Goal: Task Accomplishment & Management: Complete application form

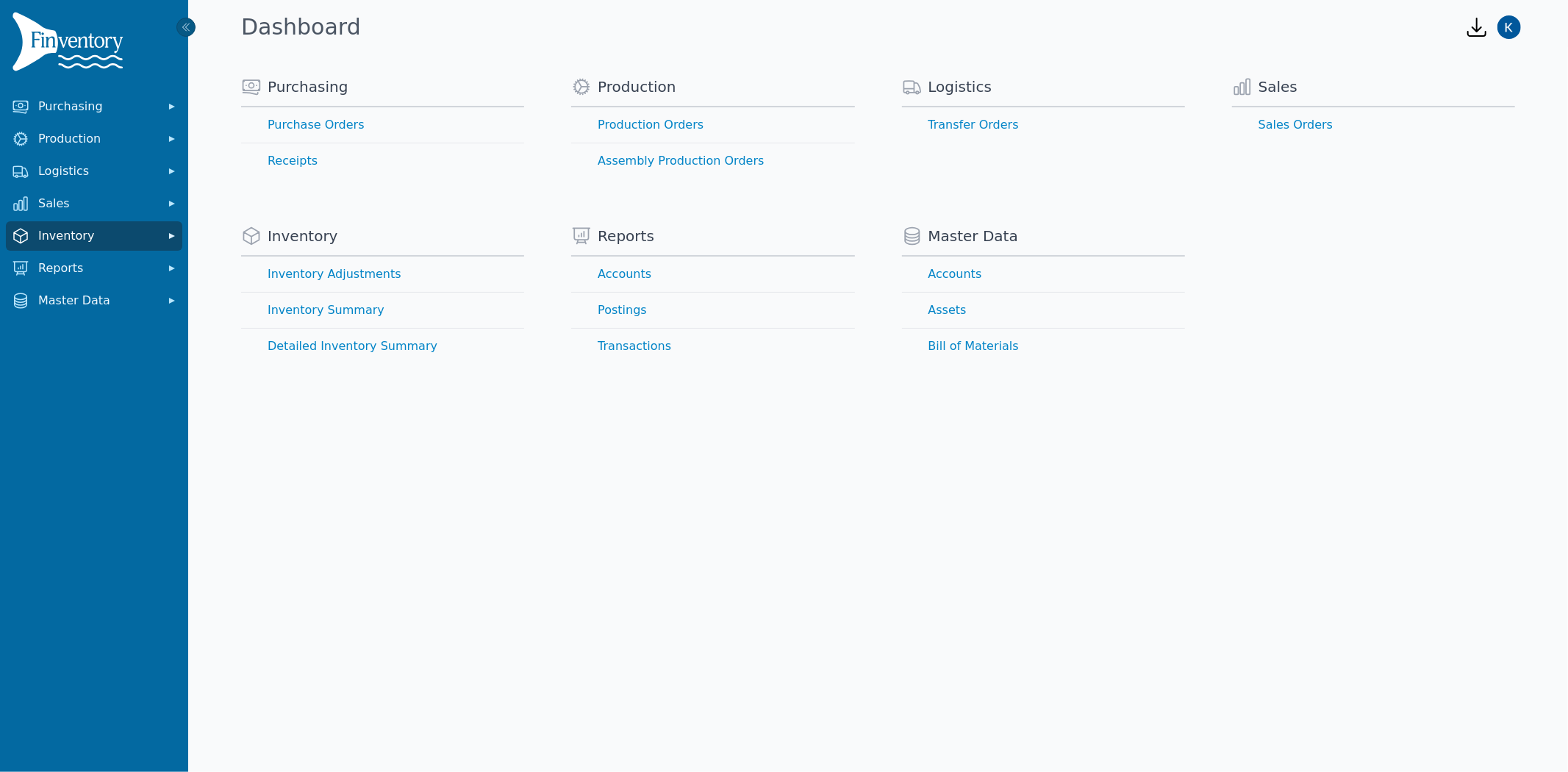
click at [78, 230] on span "Inventory" at bounding box center [96, 236] width 117 height 18
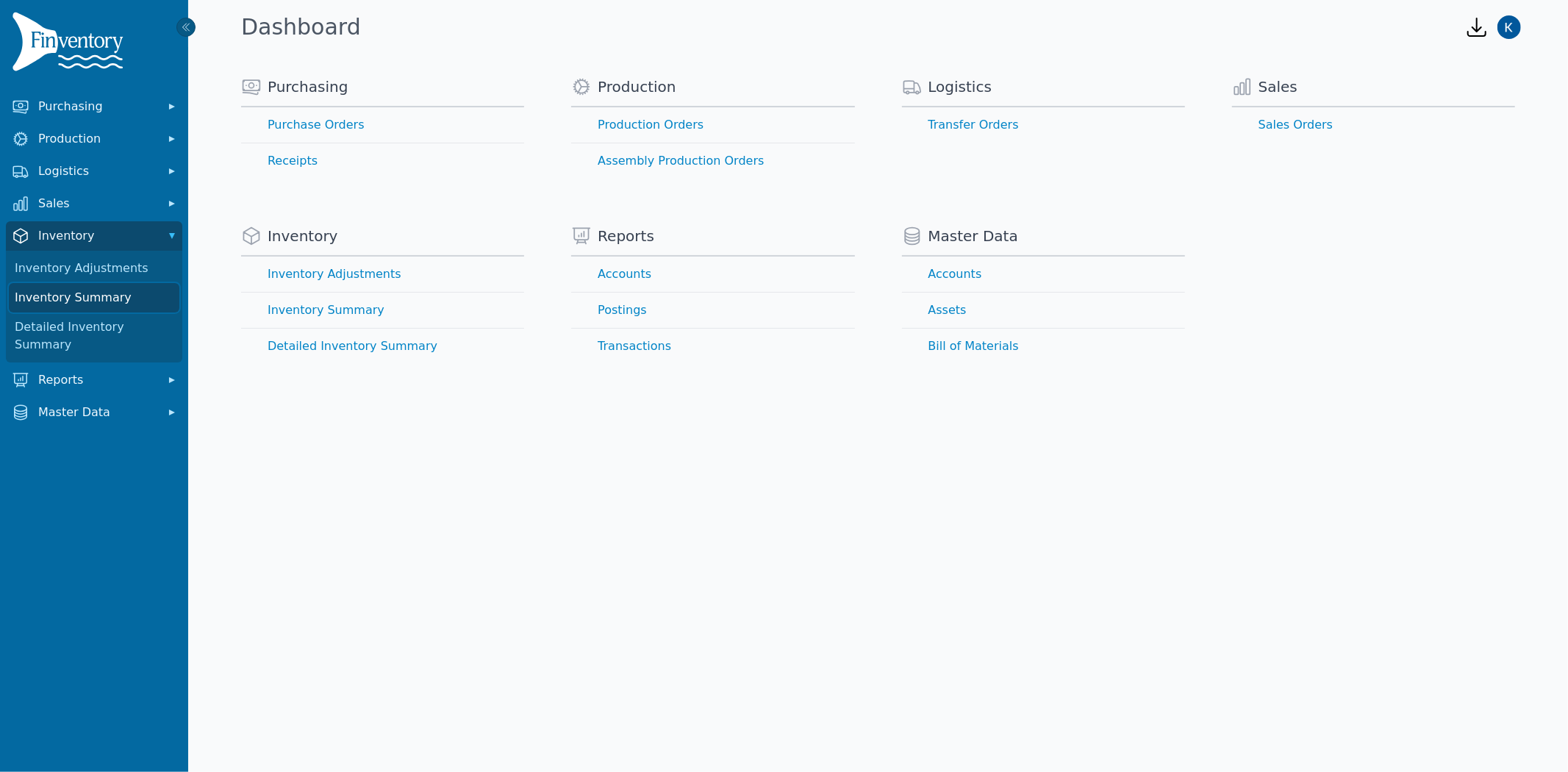
click at [54, 308] on link "Inventory Summary" at bounding box center [94, 298] width 170 height 30
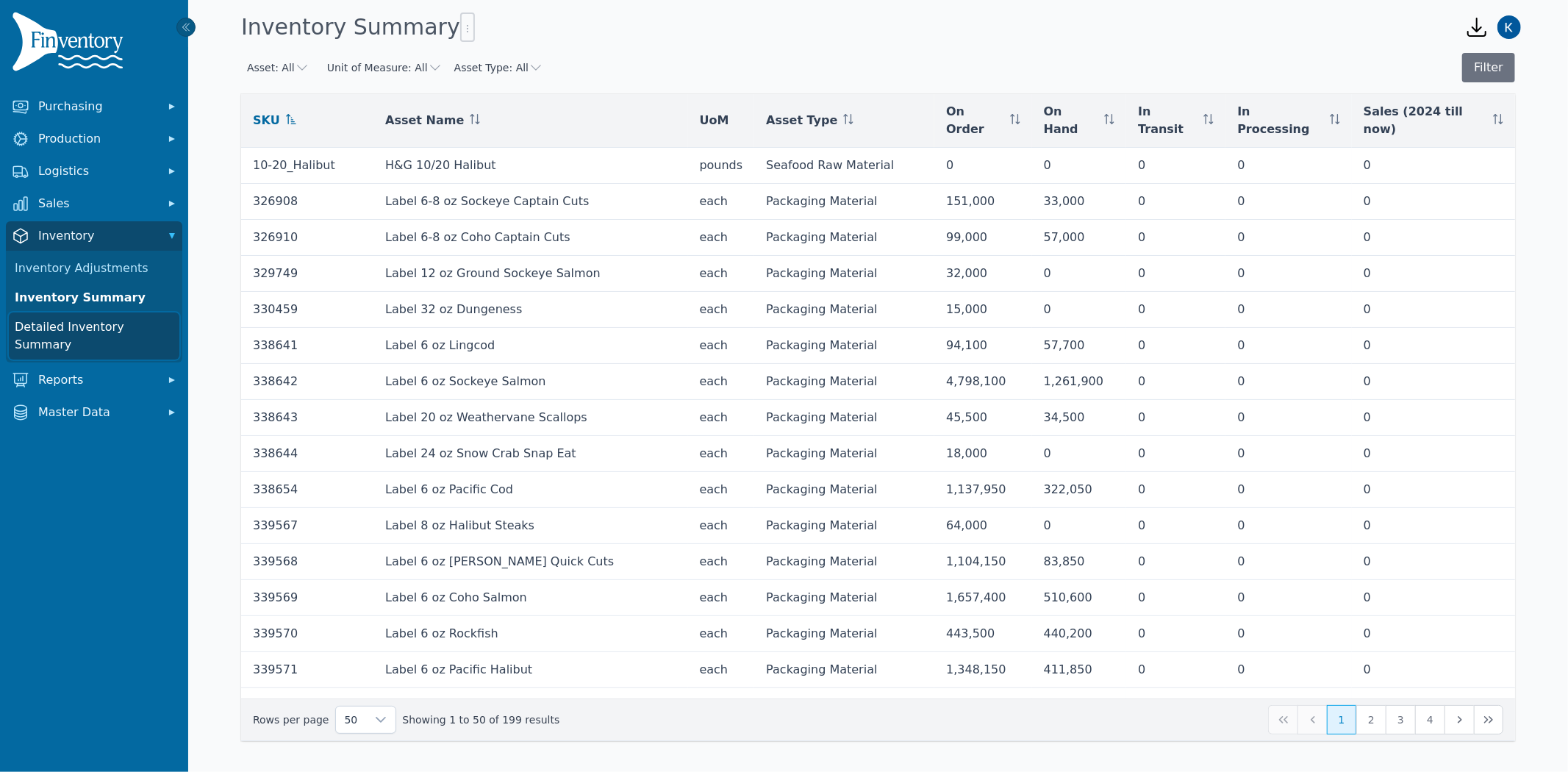
click at [83, 324] on link "Detailed Inventory Summary" at bounding box center [94, 335] width 170 height 47
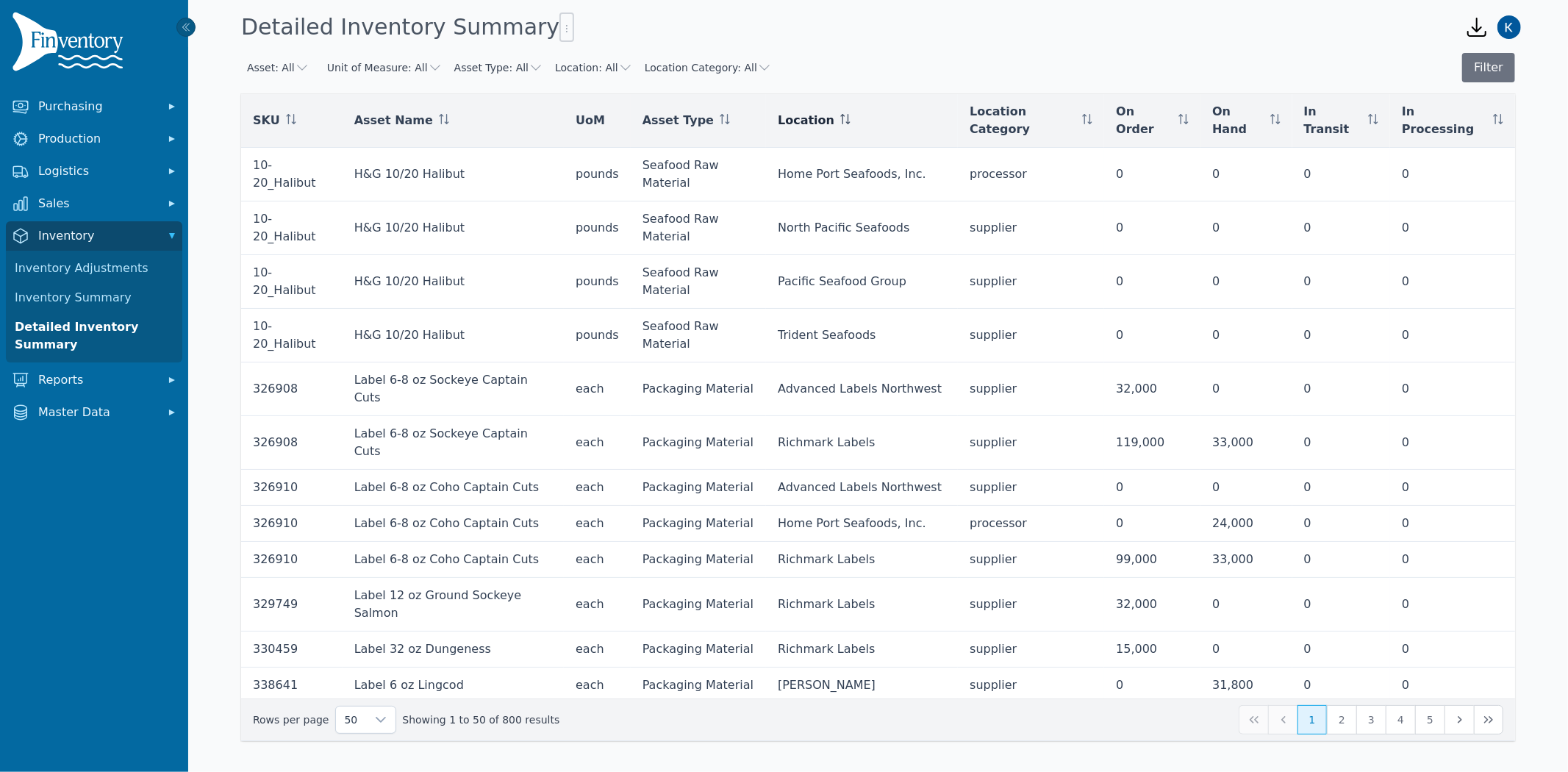
click at [849, 112] on div "Location" at bounding box center [862, 121] width 169 height 18
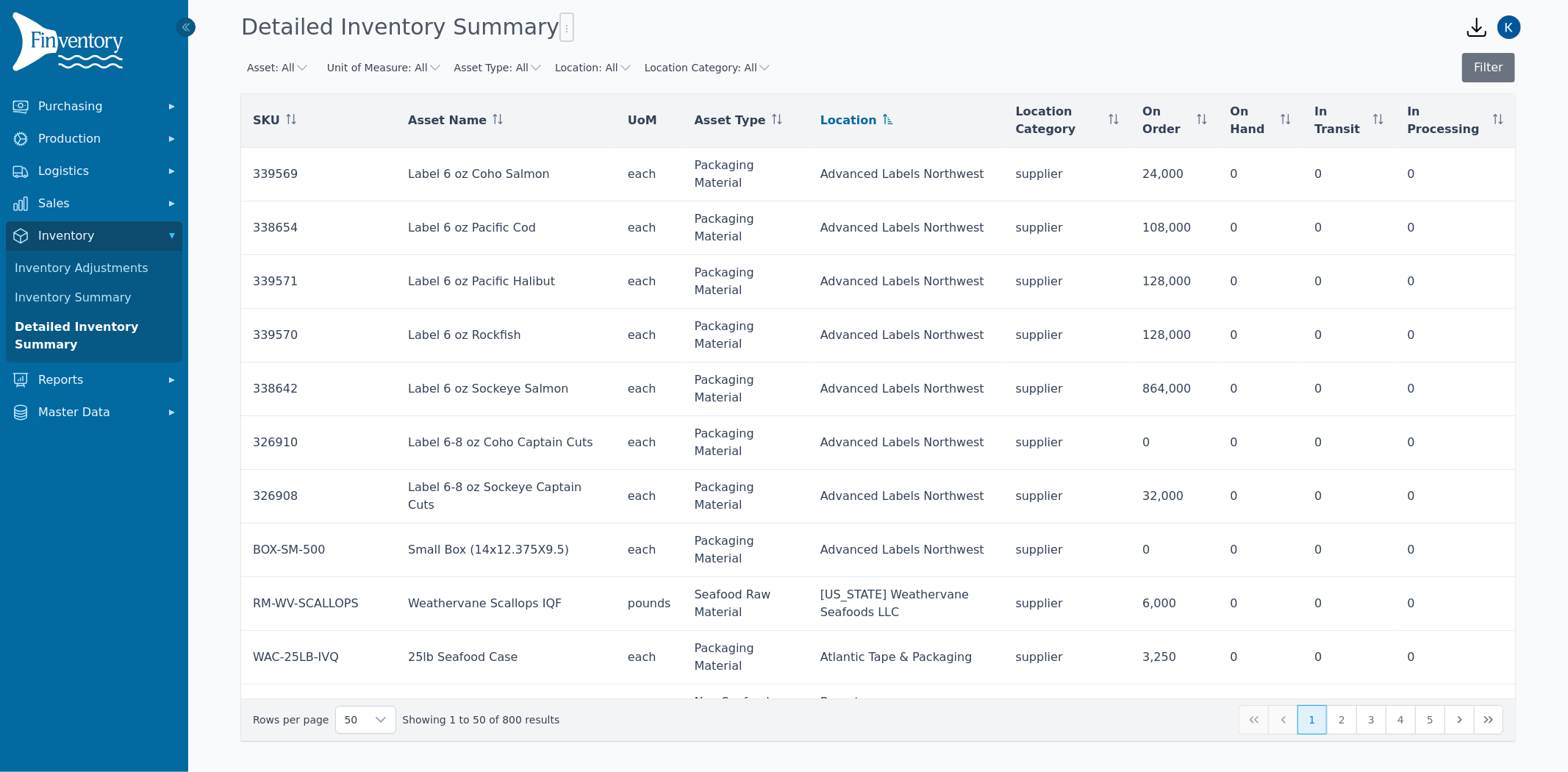
click at [619, 69] on icon "button" at bounding box center [626, 68] width 14 height 14
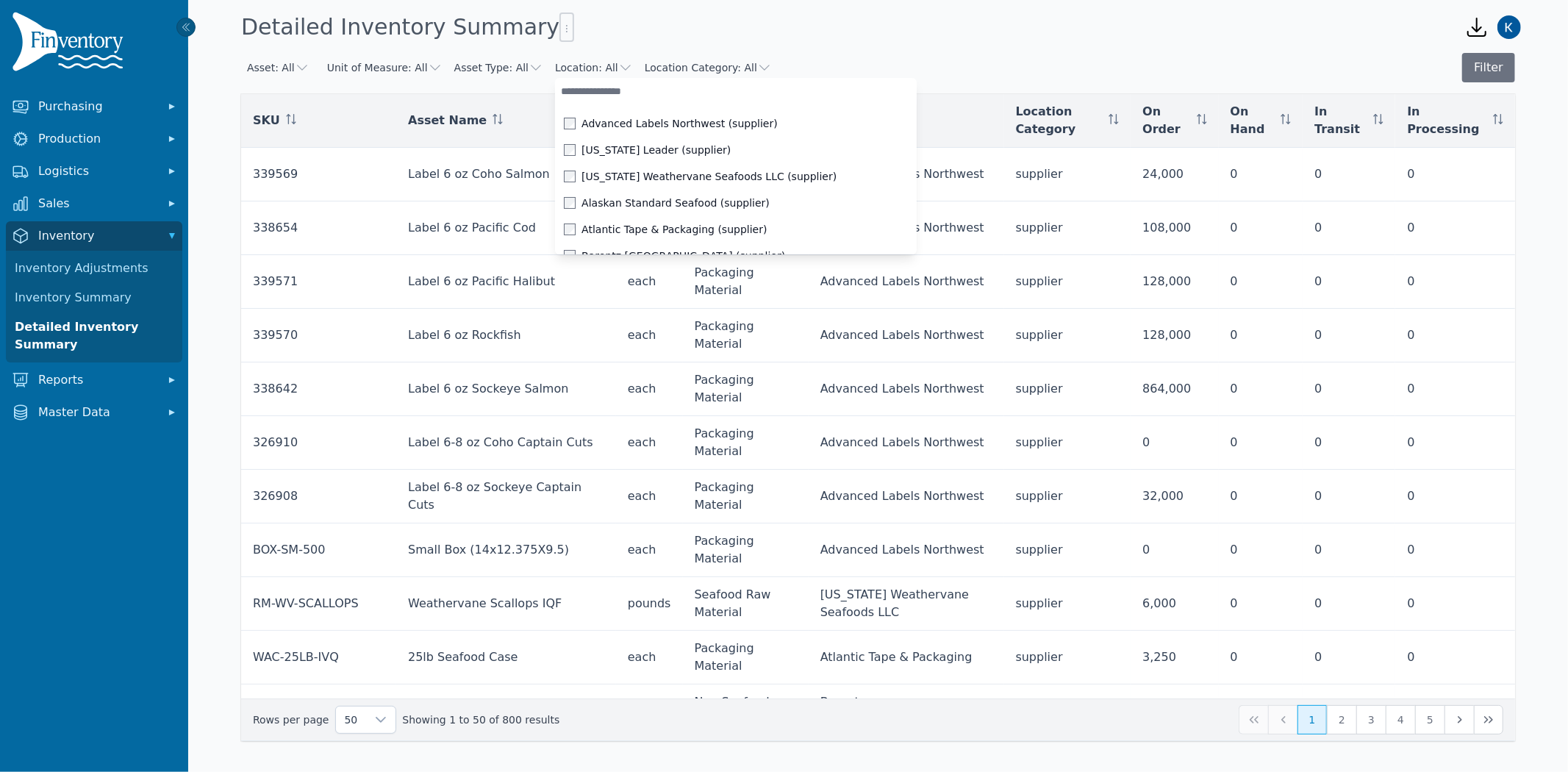
click at [570, 94] on input "text" at bounding box center [735, 90] width 361 height 26
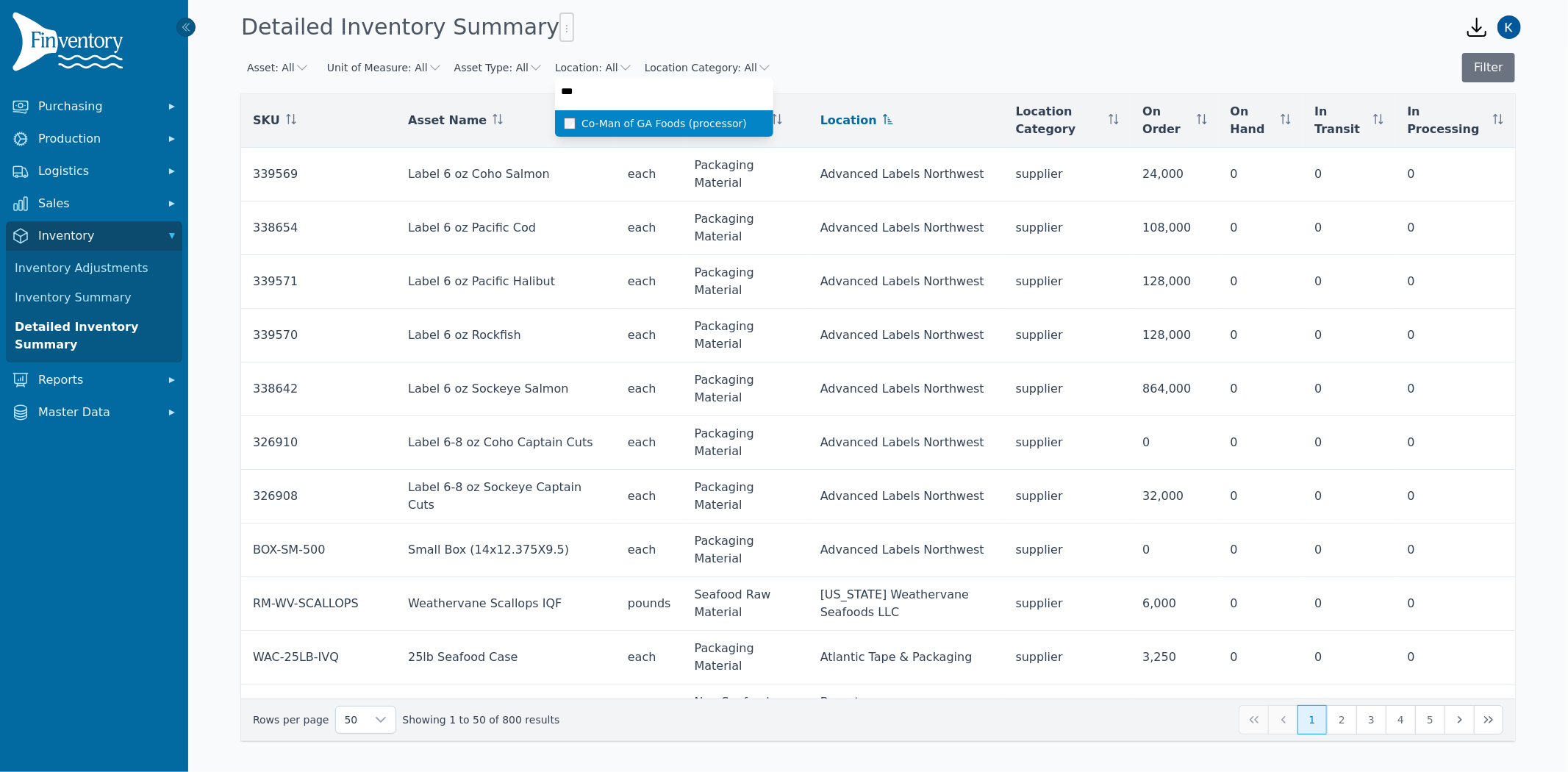
type input "***"
click at [555, 125] on li "Co-Man of GA Foods (processor)" at bounding box center [664, 123] width 218 height 26
click at [977, 69] on div "Asset: All Unit of Measure: All Asset Type: All Location: Co-Man of GA Foods (p…" at bounding box center [877, 68] width 1274 height 30
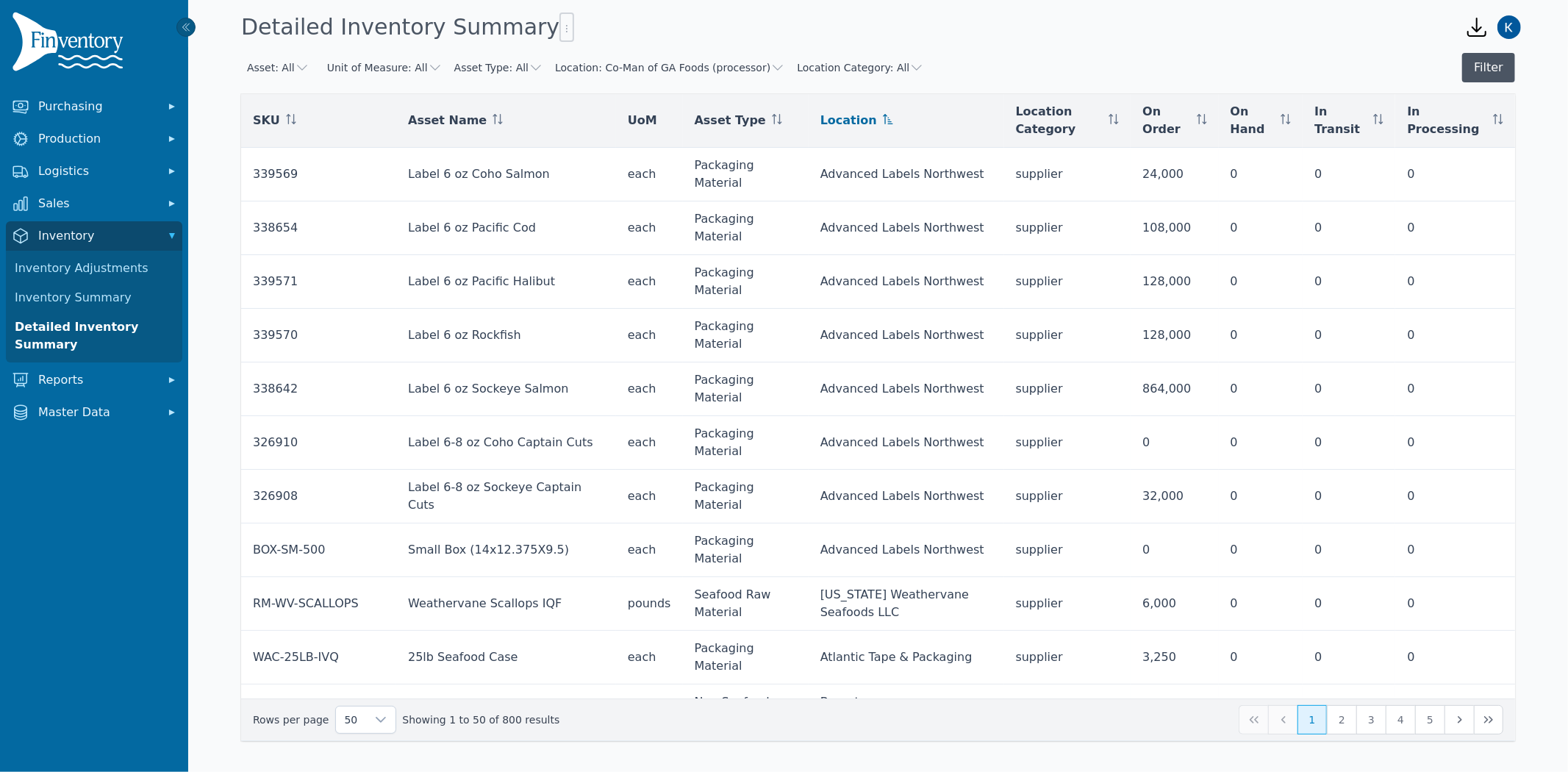
click at [1507, 69] on button "Filter" at bounding box center [1488, 68] width 53 height 30
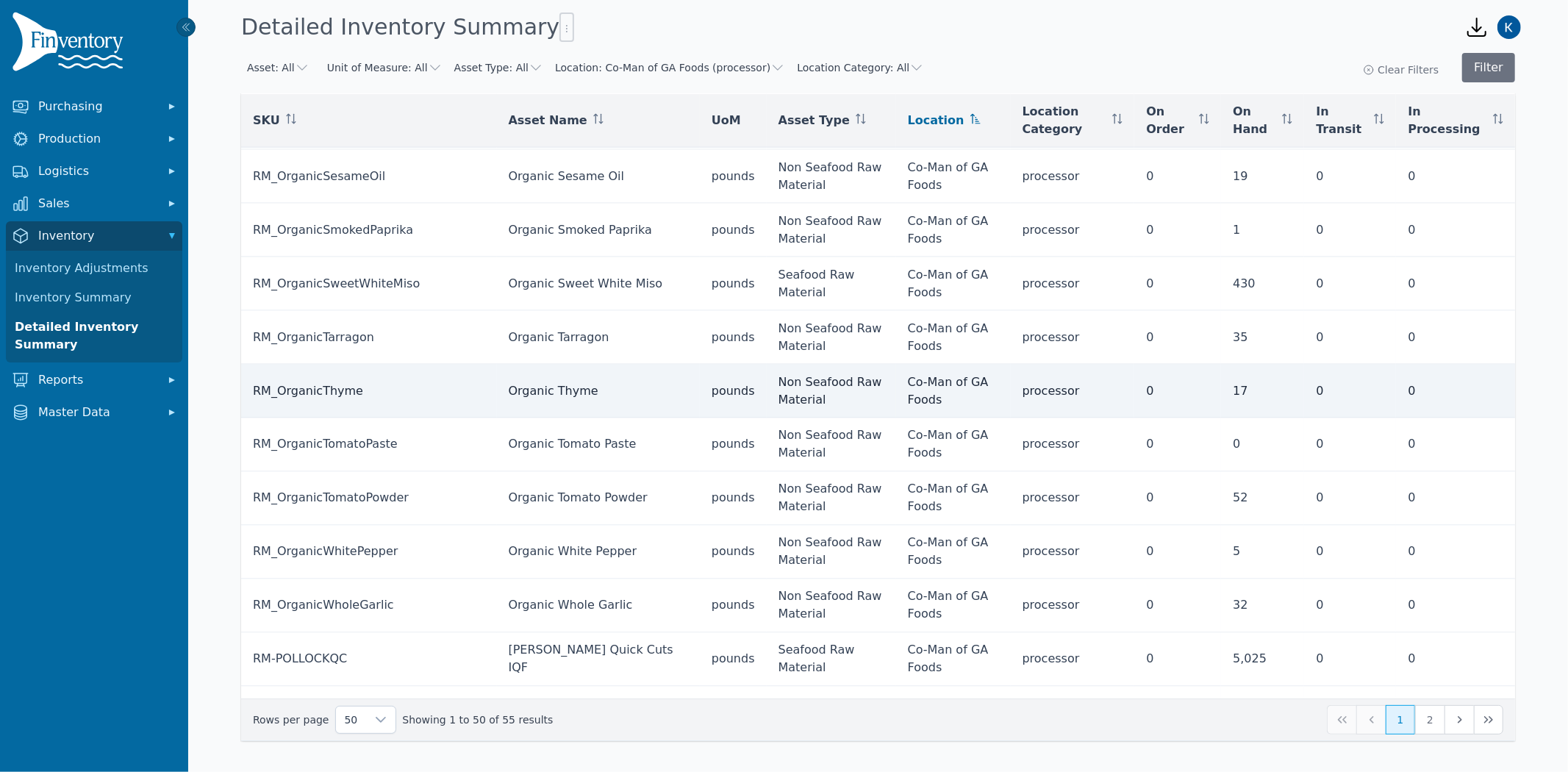
scroll to position [2137, 0]
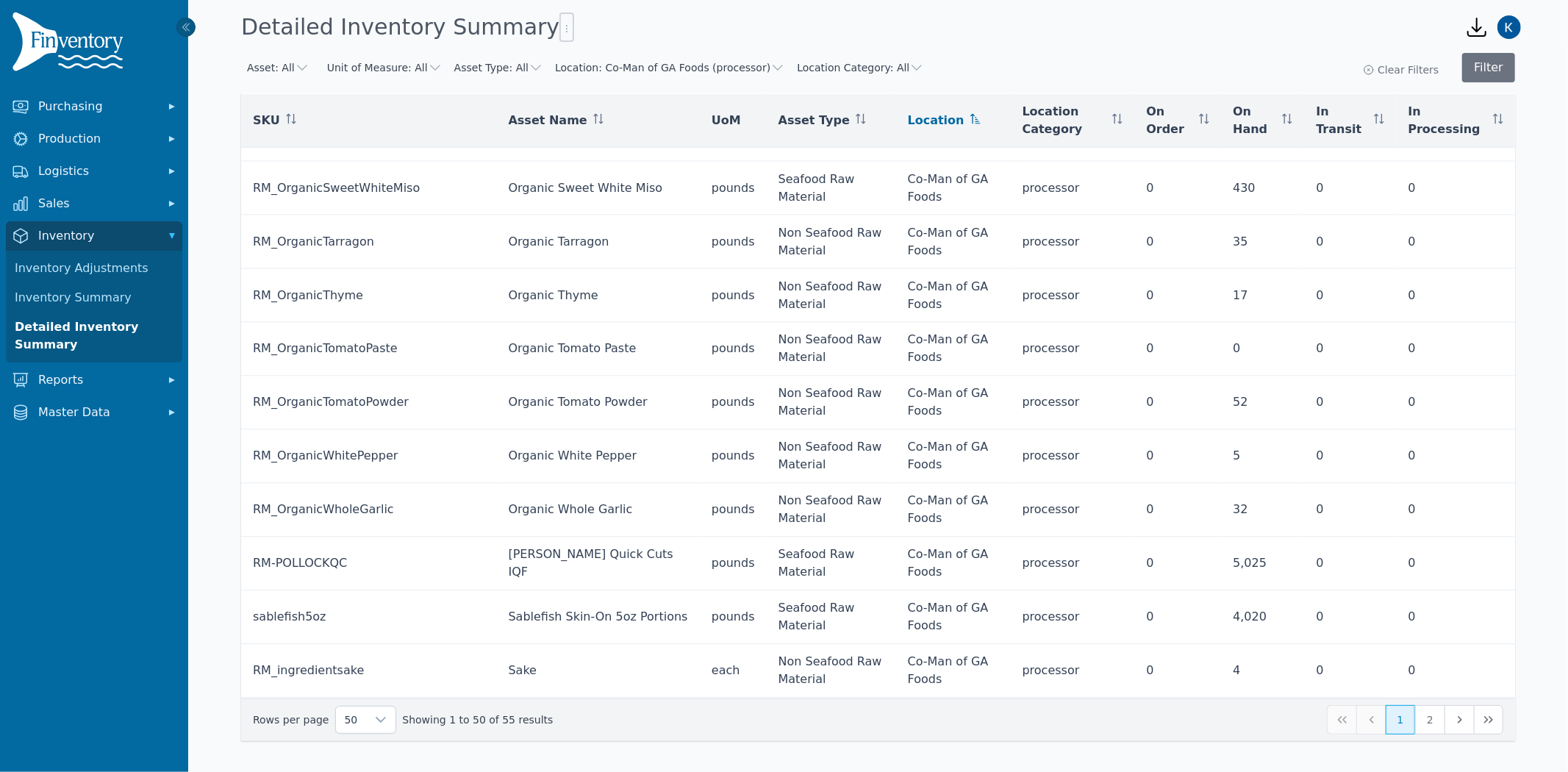
drag, startPoint x: 1428, startPoint y: 729, endPoint x: 622, endPoint y: 319, distance: 904.3
click at [1429, 729] on button "2" at bounding box center [1429, 720] width 30 height 30
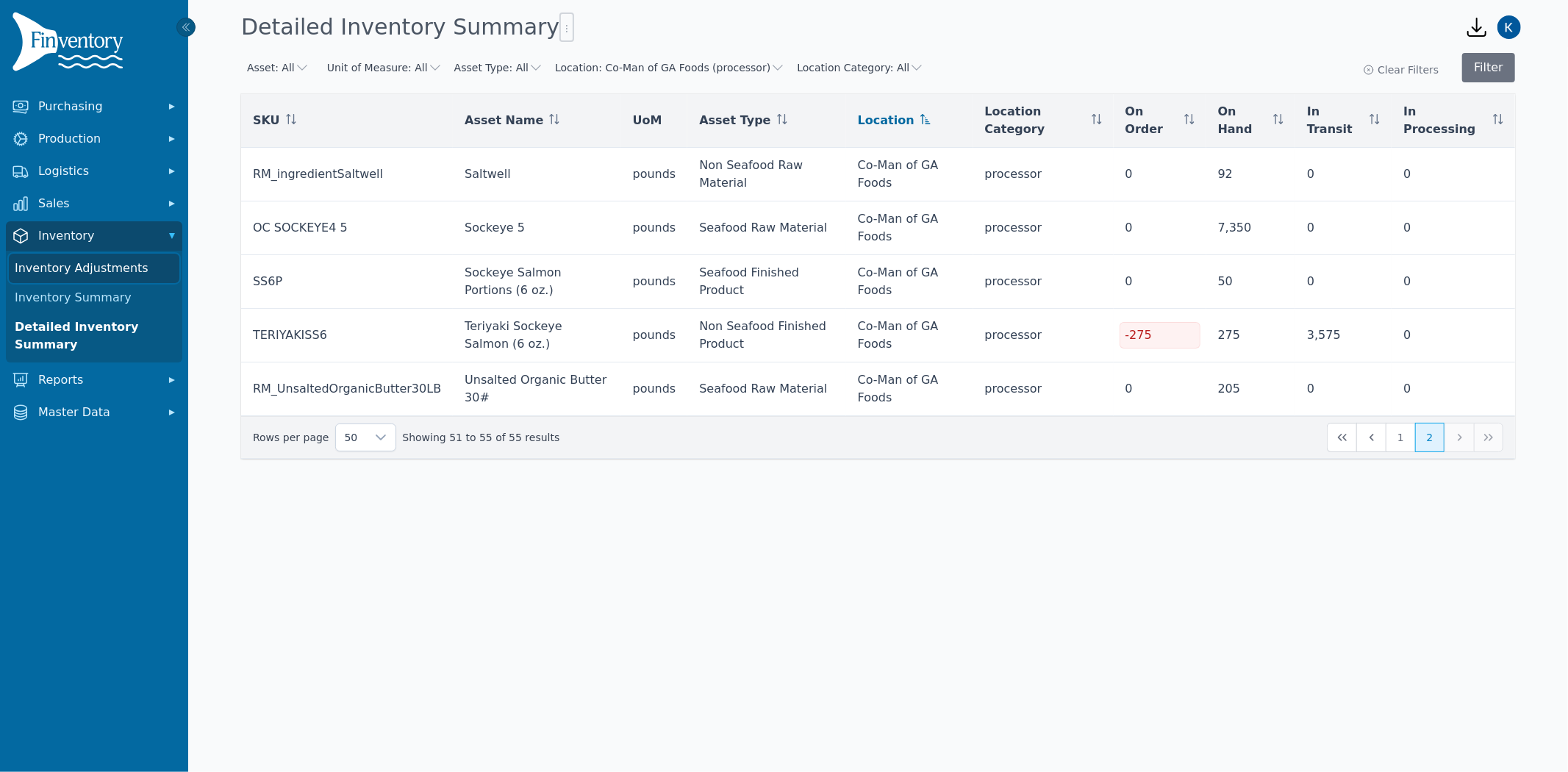
click at [47, 266] on link "Inventory Adjustments" at bounding box center [94, 268] width 170 height 30
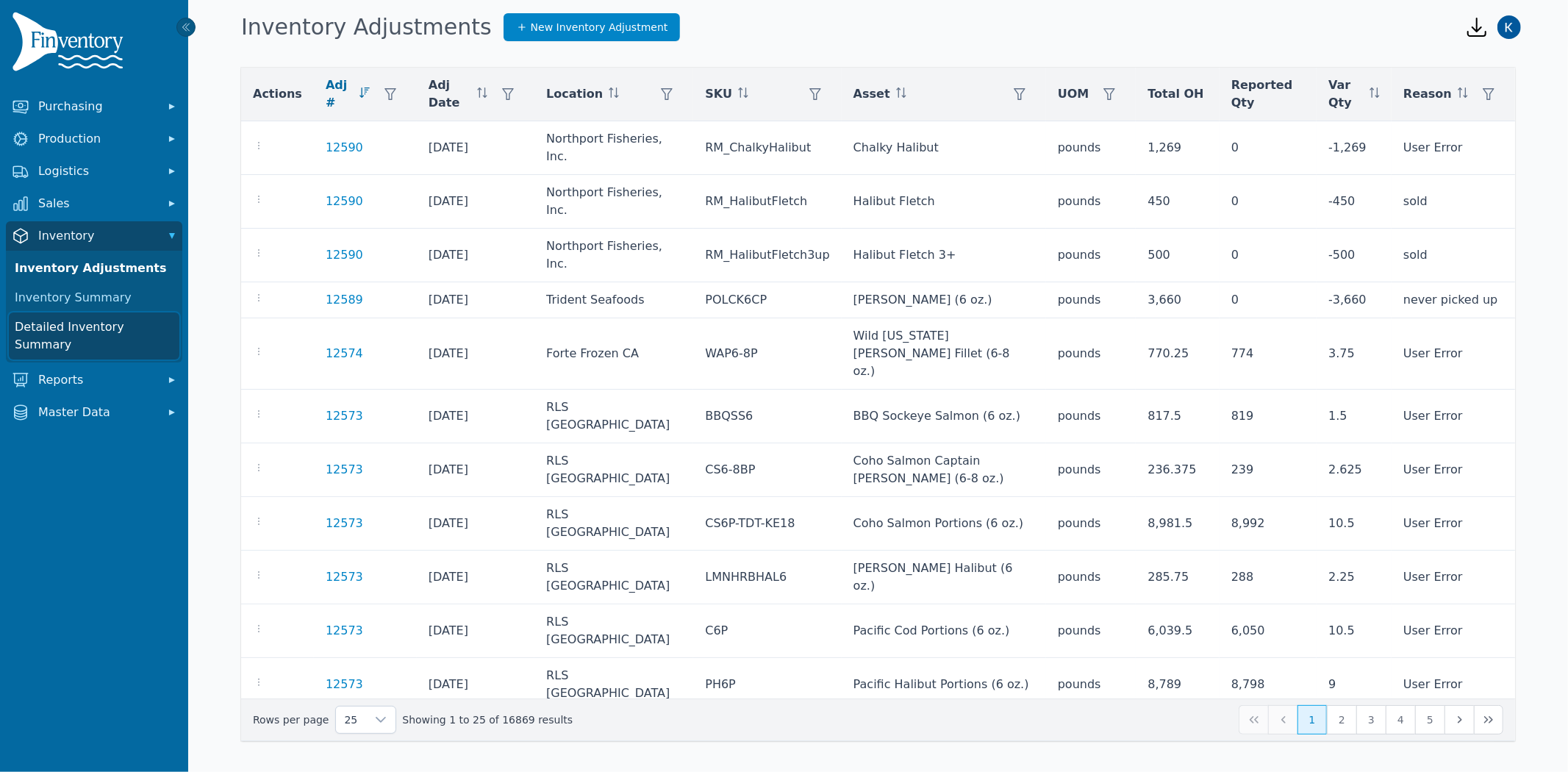
click at [77, 326] on link "Detailed Inventory Summary" at bounding box center [94, 335] width 170 height 47
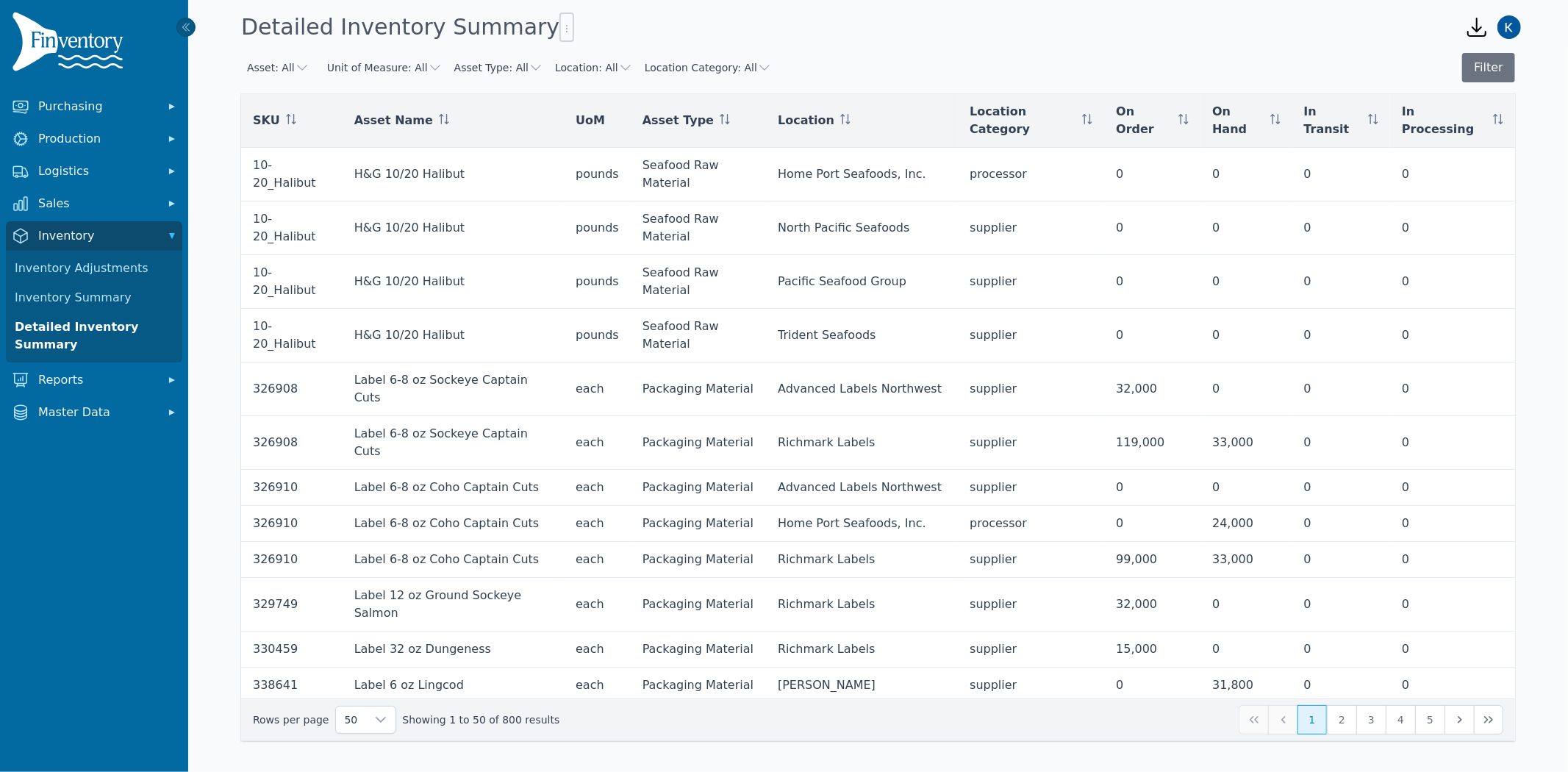
click at [619, 64] on icon "button" at bounding box center [626, 68] width 14 height 14
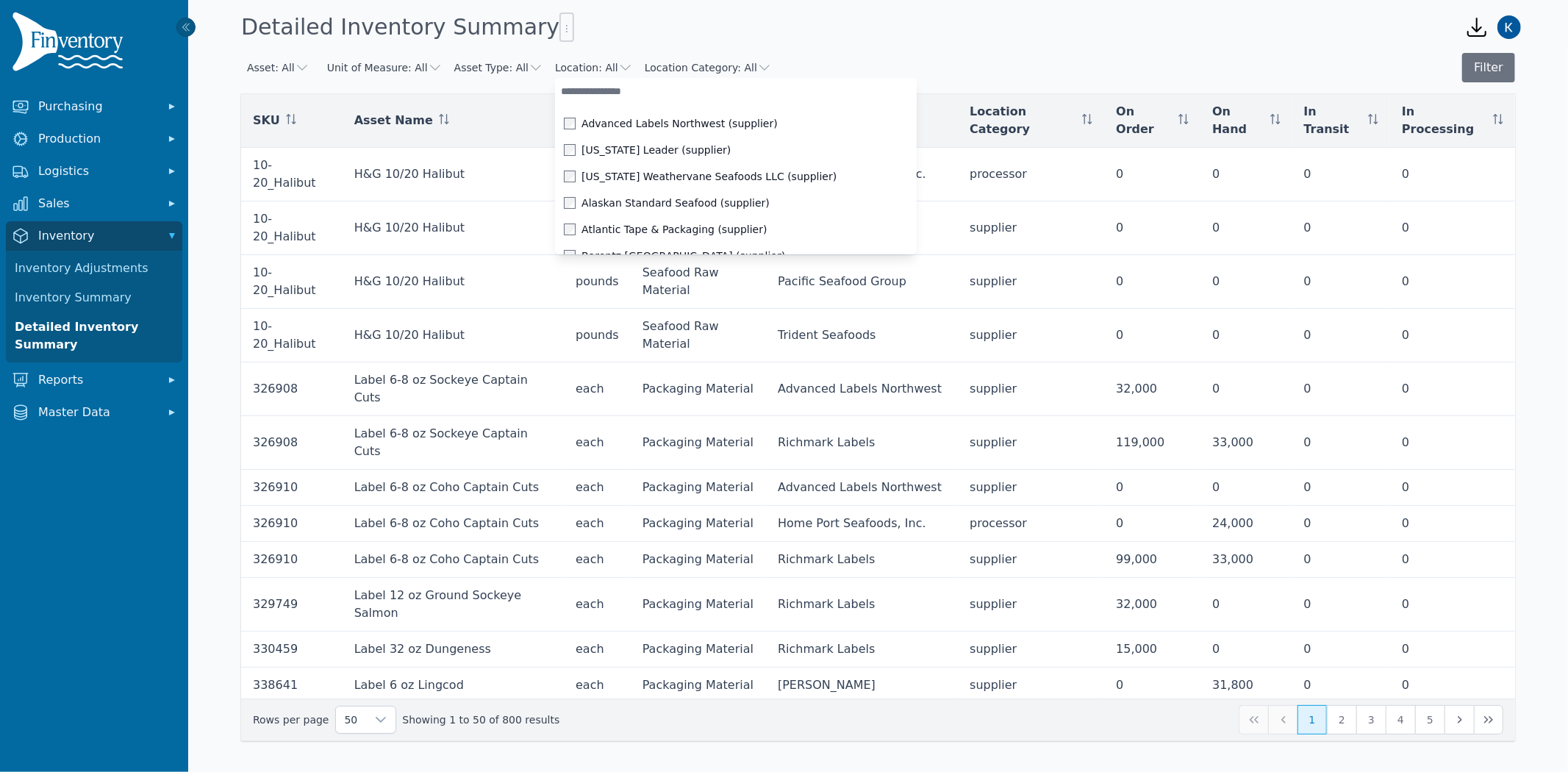
click at [590, 96] on input "text" at bounding box center [735, 90] width 361 height 26
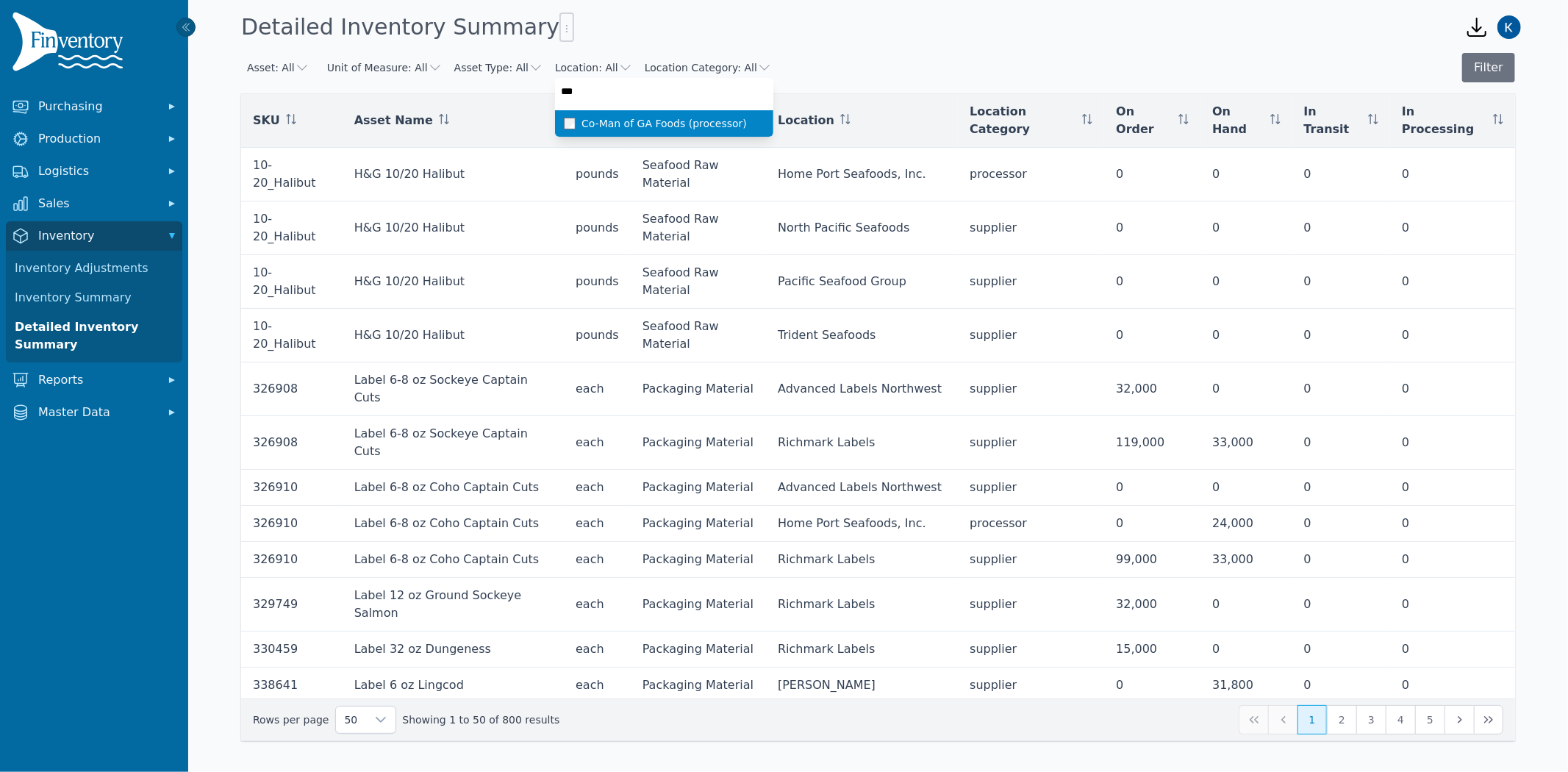
type input "***"
click at [609, 125] on span "Co-Man of GA Foods (processor)" at bounding box center [674, 124] width 187 height 14
click at [599, 125] on span "Co-Man of GA Foods (processor)" at bounding box center [664, 124] width 165 height 14
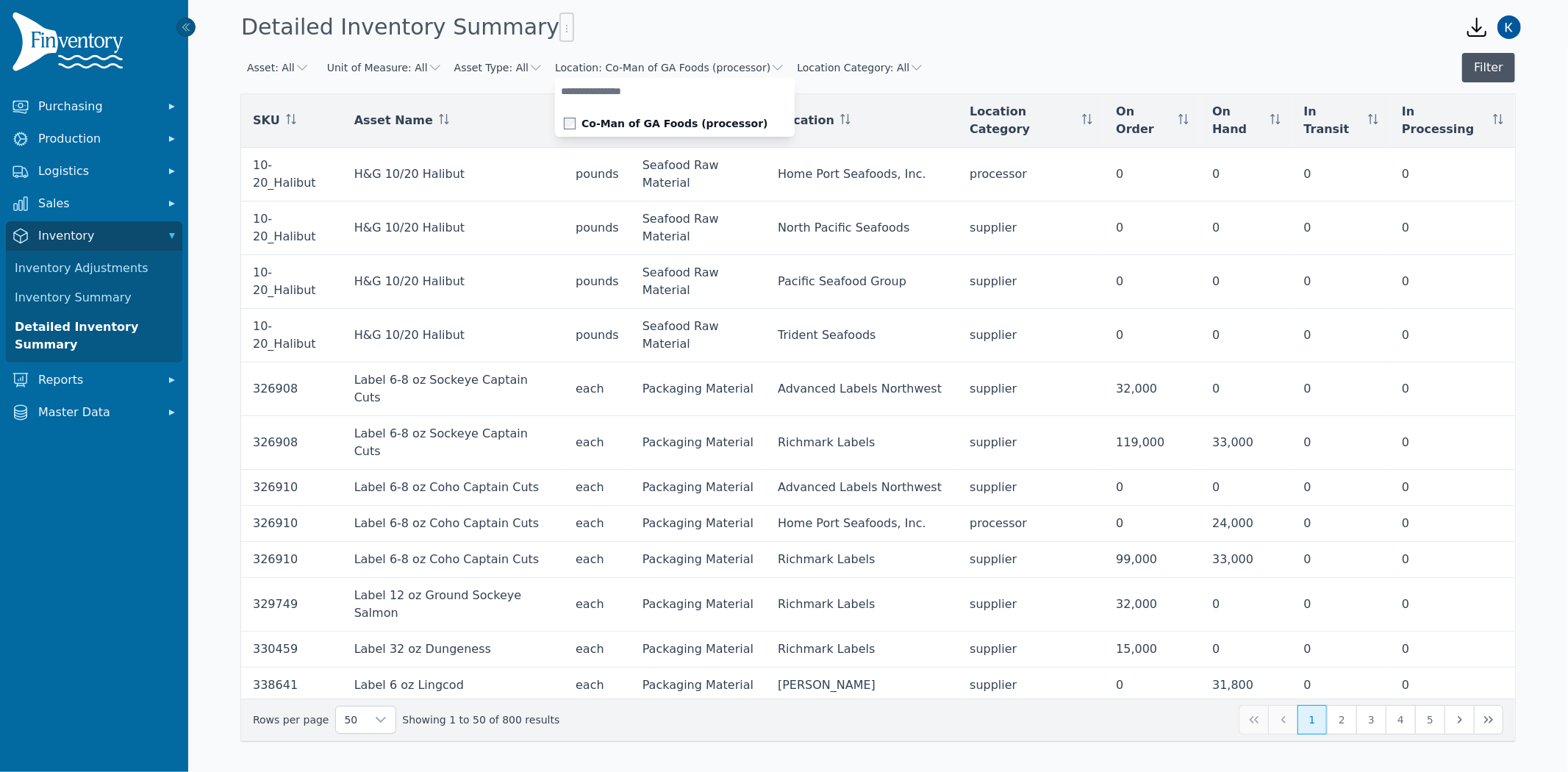
click at [1482, 69] on button "Filter" at bounding box center [1488, 68] width 53 height 30
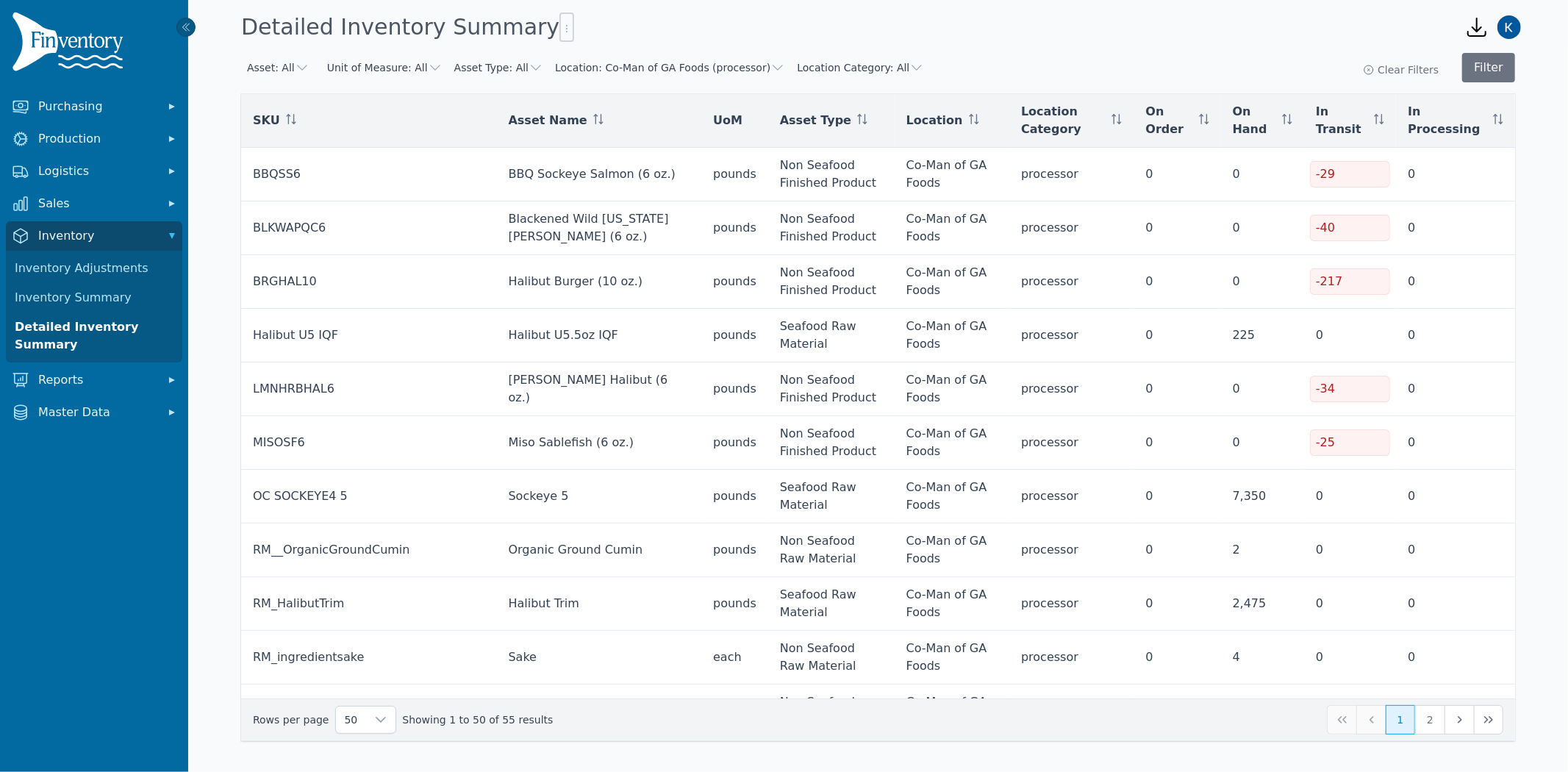
drag, startPoint x: 1431, startPoint y: 716, endPoint x: 892, endPoint y: 368, distance: 641.6
click at [1431, 716] on button "2" at bounding box center [1429, 720] width 30 height 30
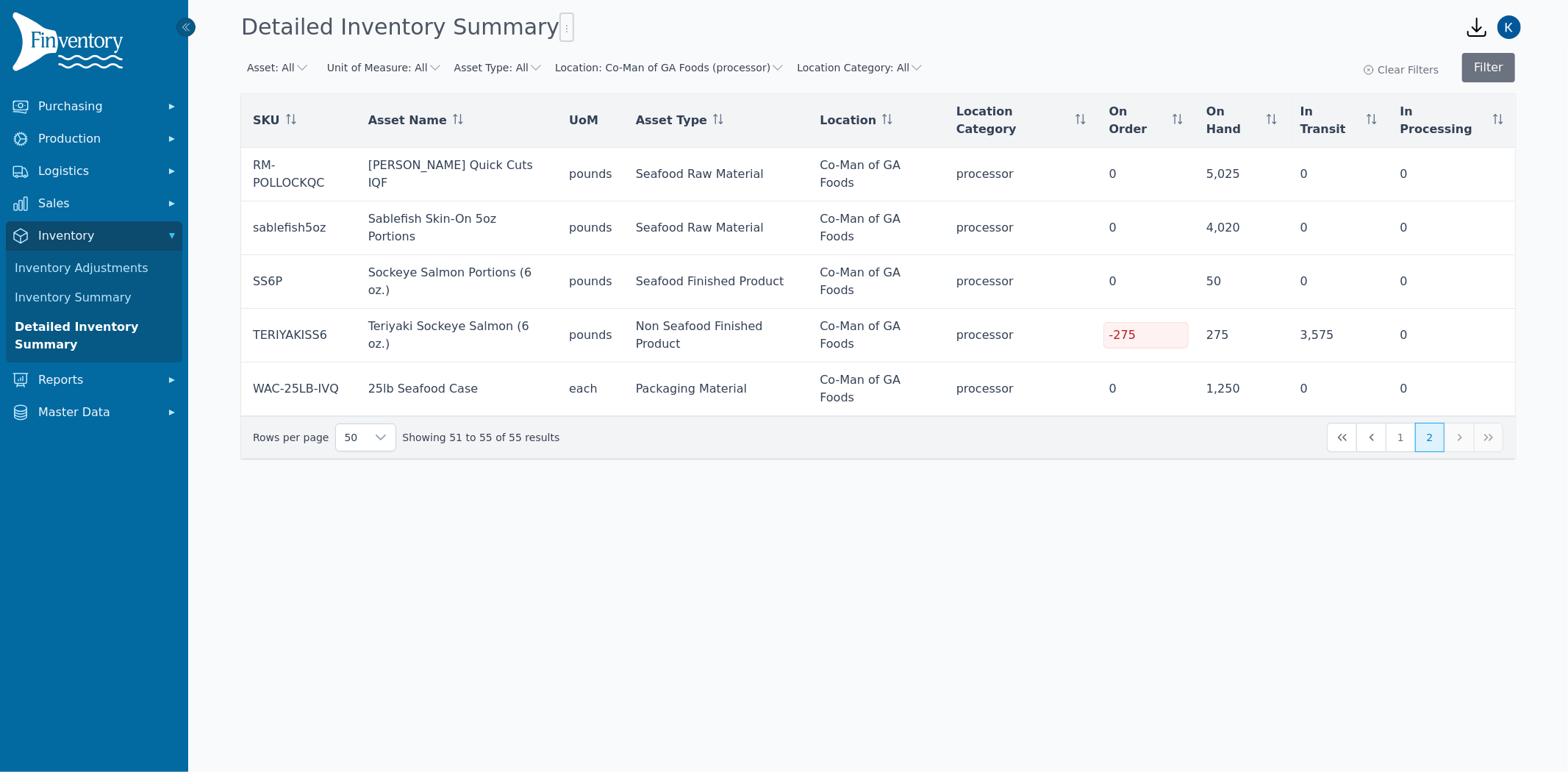
click at [641, 501] on body "Purchasing Production Logistics Sales Inventory Inventory Adjustments Inventory…" at bounding box center [784, 386] width 1568 height 772
click at [1398, 423] on button "1" at bounding box center [1400, 437] width 30 height 30
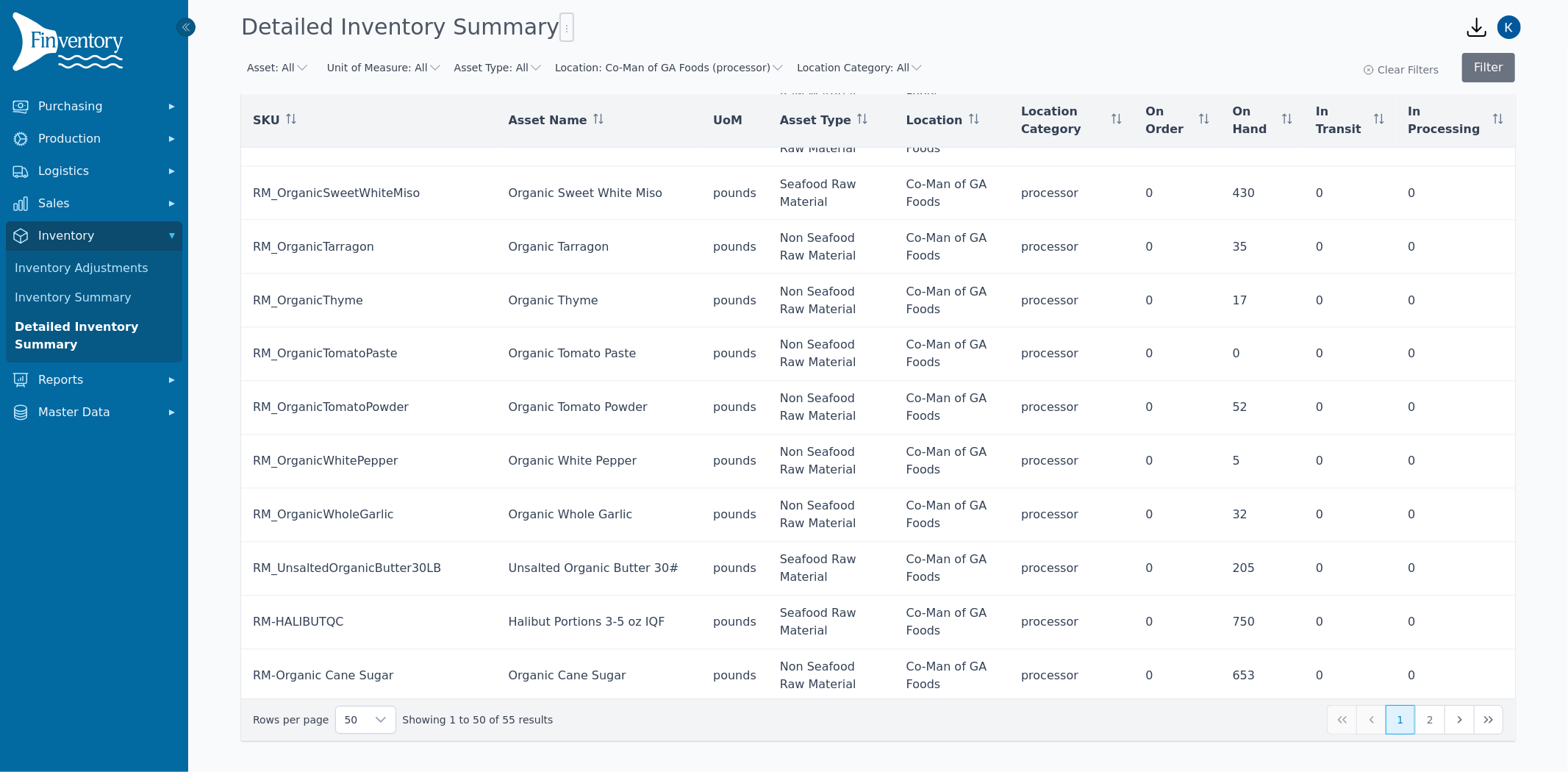
scroll to position [2137, 0]
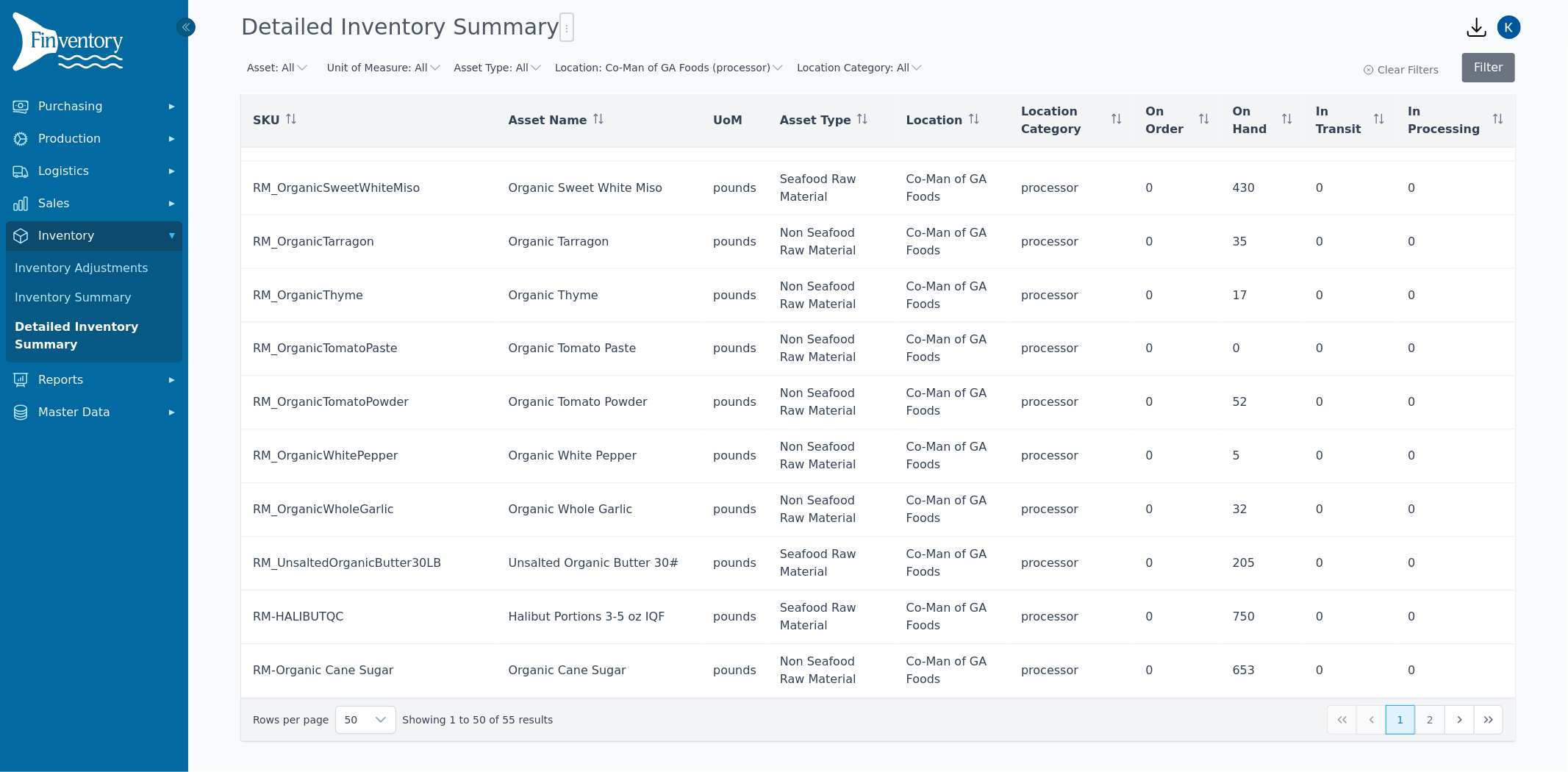
click at [1430, 723] on button "2" at bounding box center [1429, 720] width 30 height 30
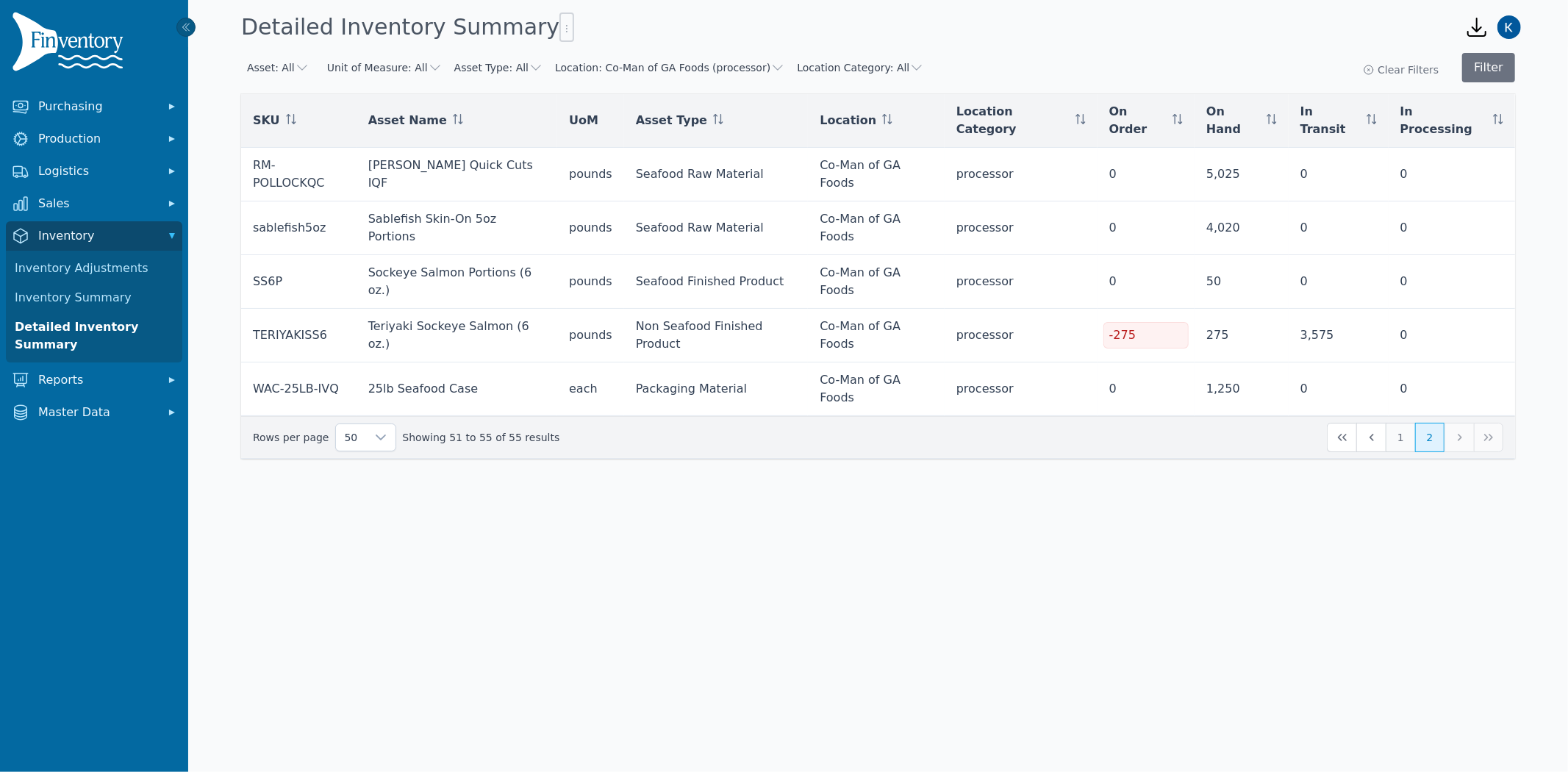
click at [1399, 423] on button "1" at bounding box center [1400, 437] width 30 height 30
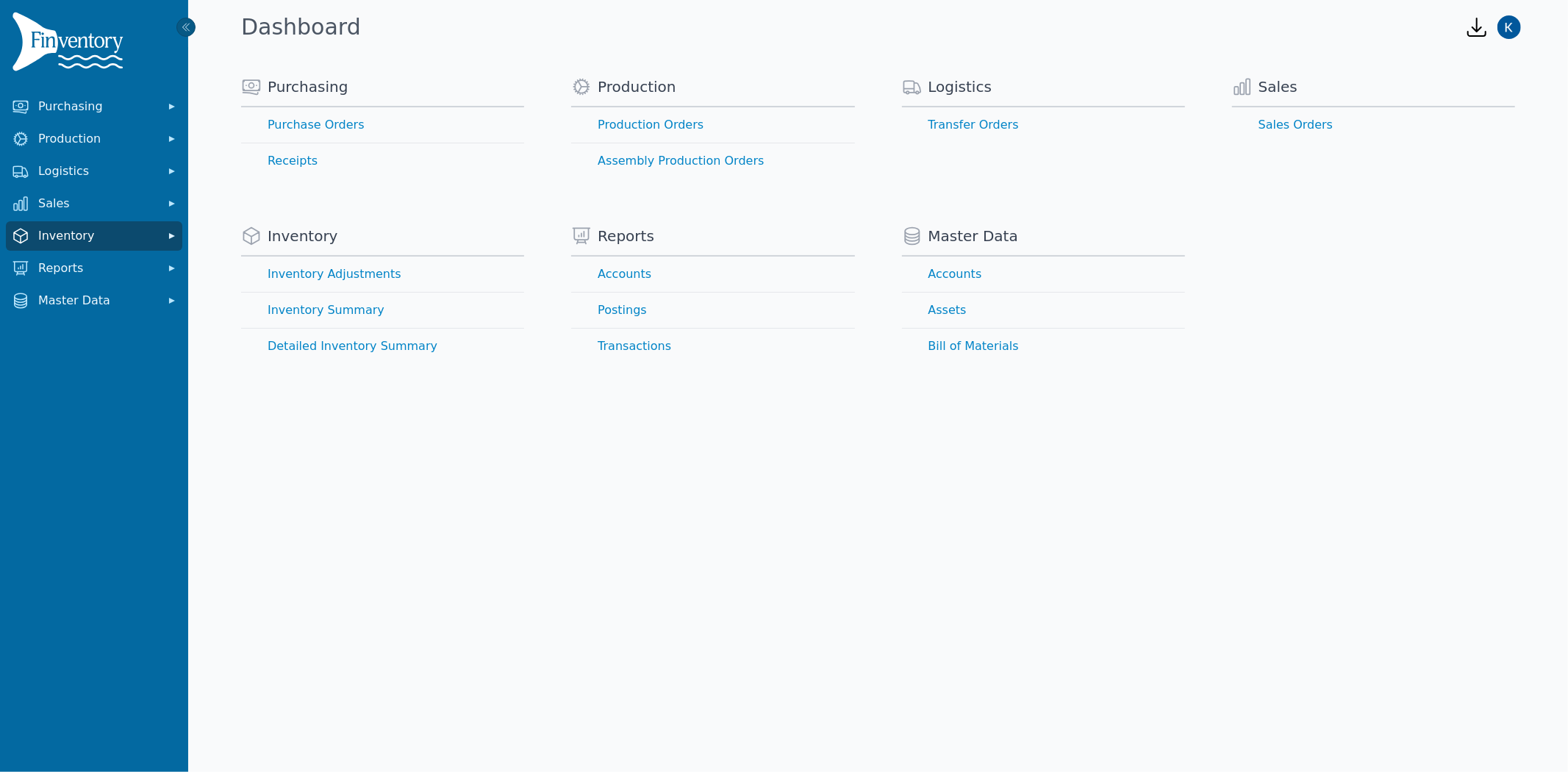
click at [68, 238] on span "Inventory" at bounding box center [96, 236] width 117 height 18
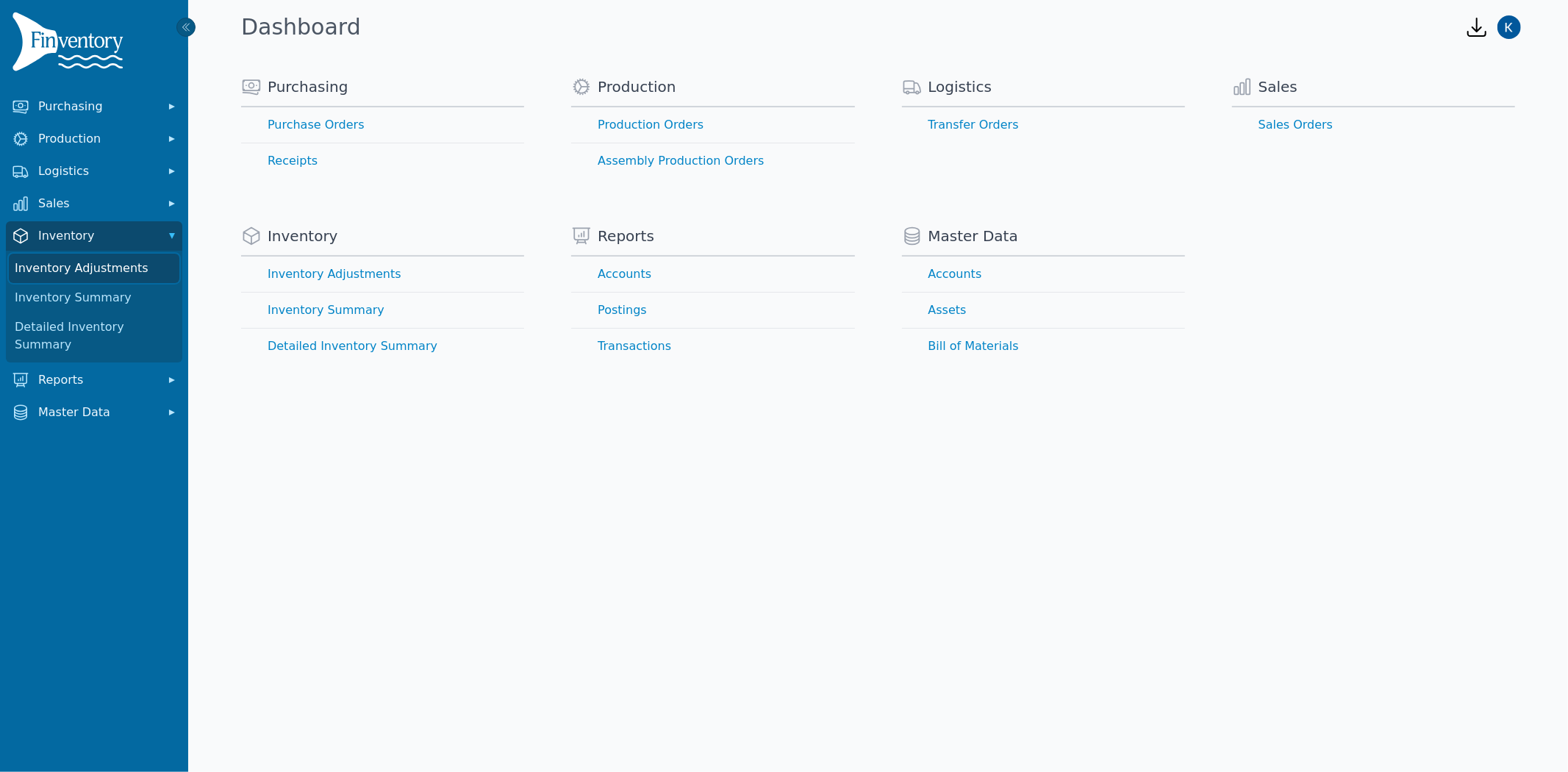
click at [96, 269] on link "Inventory Adjustments" at bounding box center [94, 268] width 170 height 30
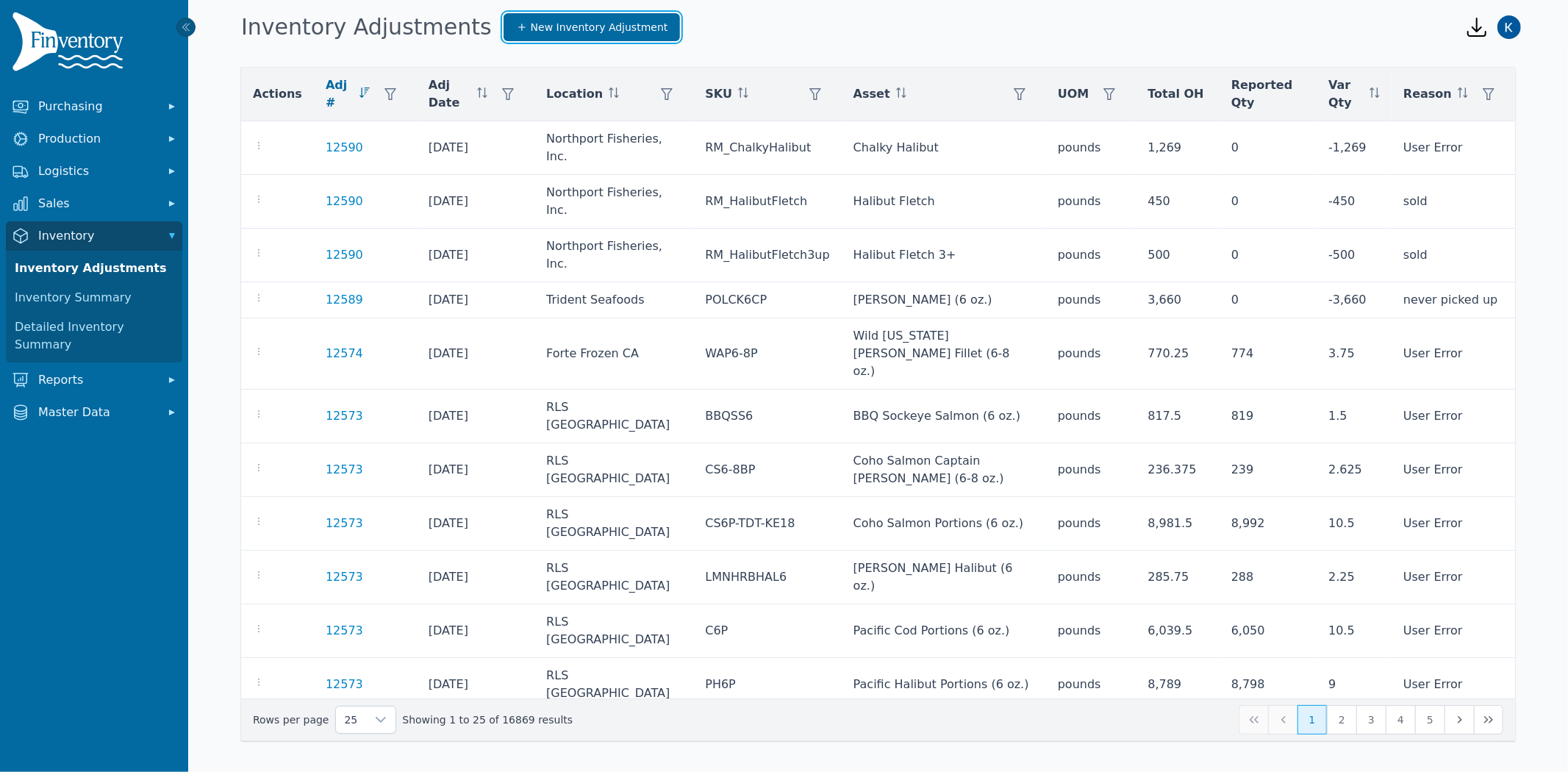
click at [546, 26] on span "New Inventory Adjustment" at bounding box center [600, 27] width 137 height 14
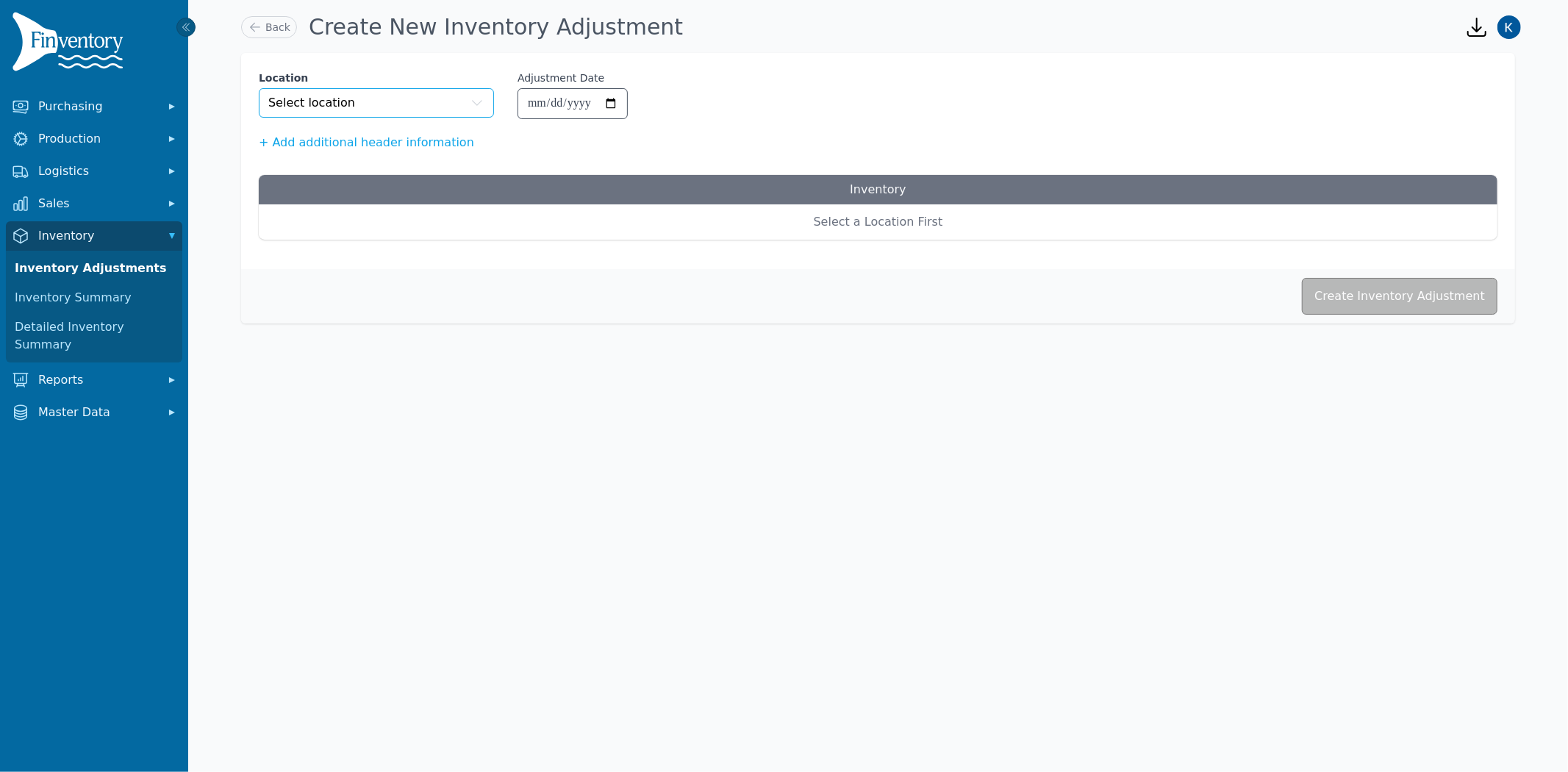
click at [369, 103] on button "Select location" at bounding box center [376, 103] width 235 height 30
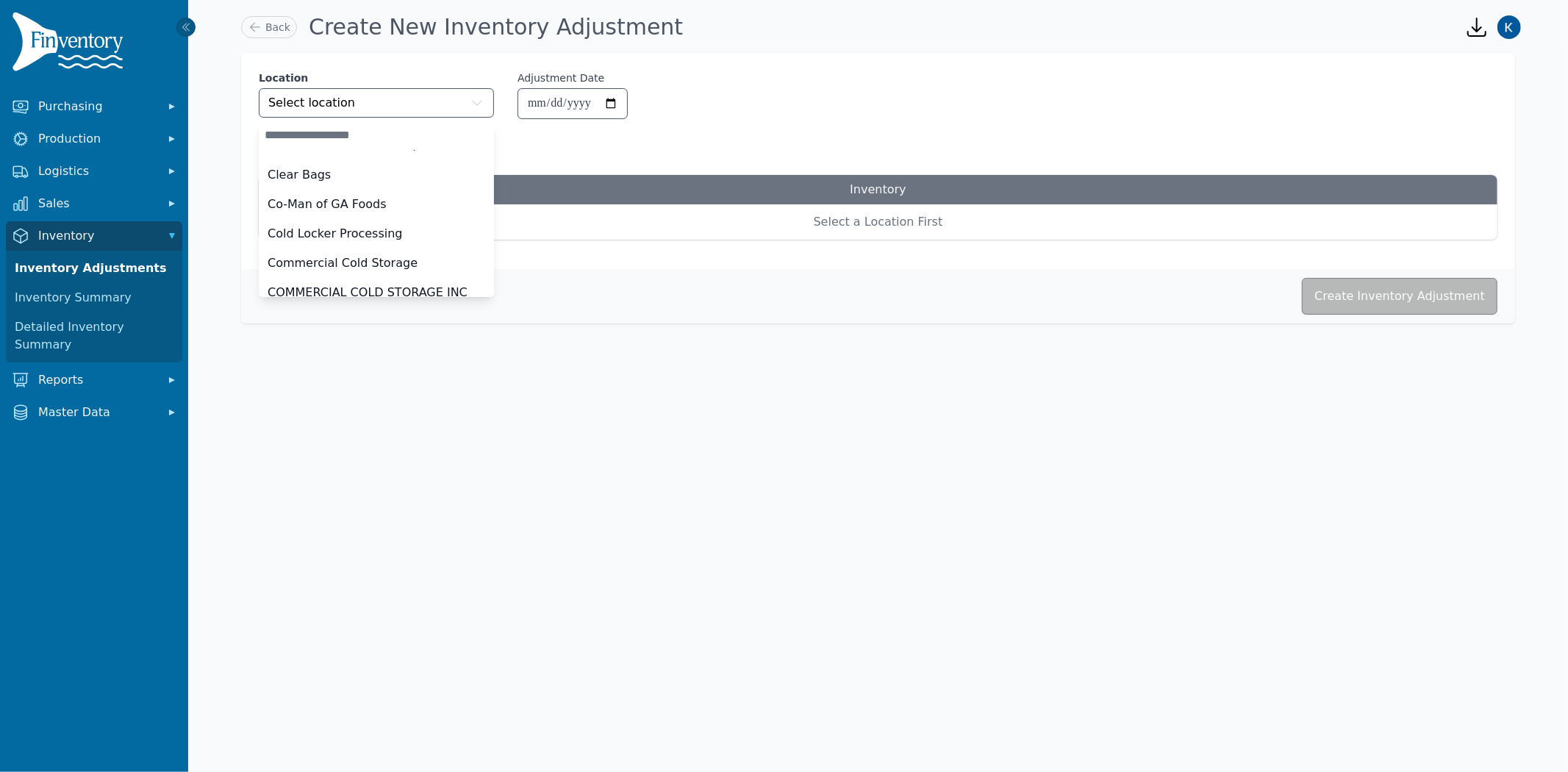
scroll to position [408, 0]
click at [316, 201] on span "Co-Man of GA Foods" at bounding box center [327, 204] width 119 height 18
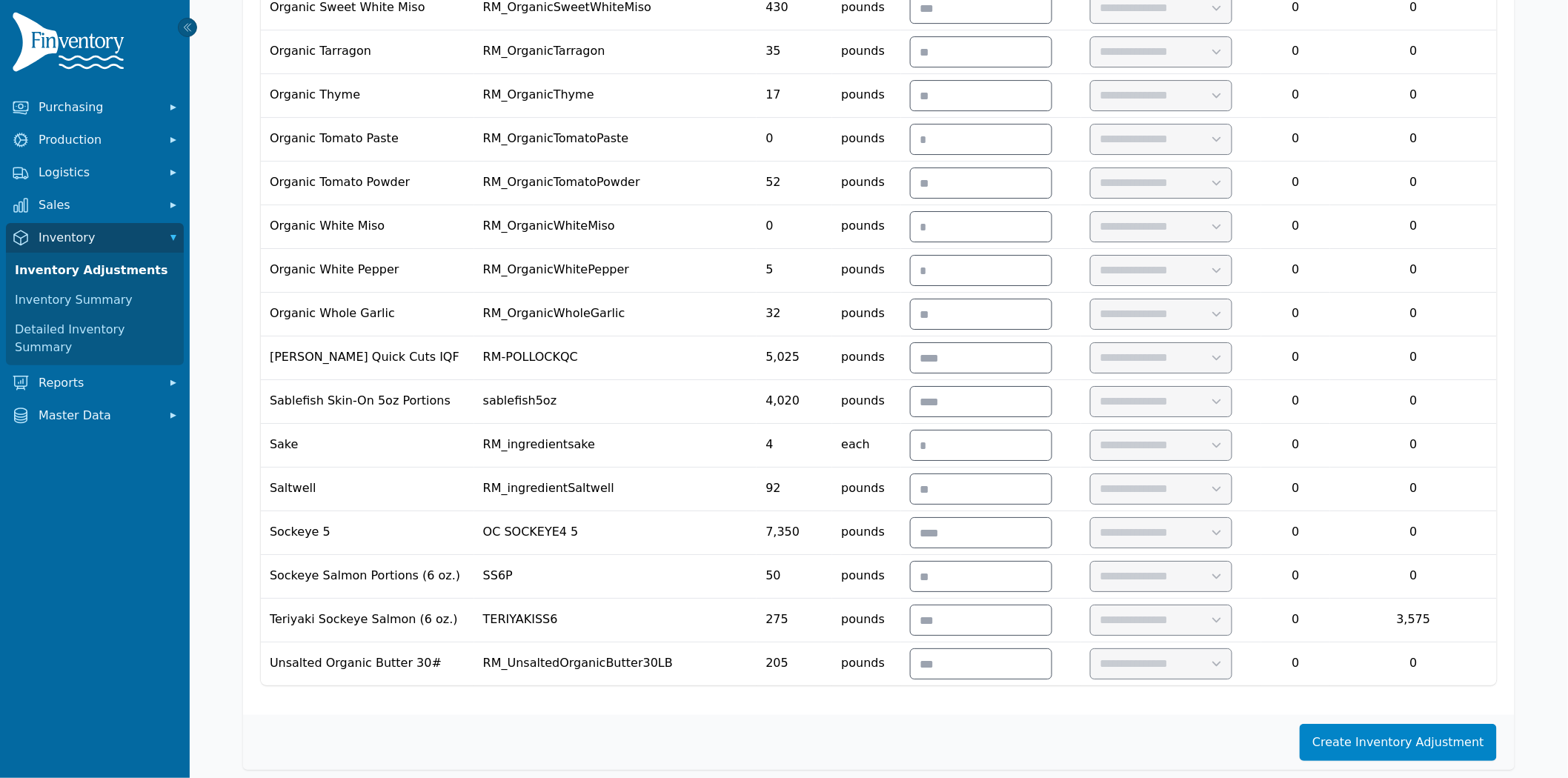
scroll to position [2039, 0]
click at [994, 515] on input "number" at bounding box center [981, 530] width 141 height 30
click at [980, 515] on input "number" at bounding box center [981, 530] width 141 height 30
type input "****"
click at [1224, 515] on select "**********" at bounding box center [1161, 530] width 141 height 30
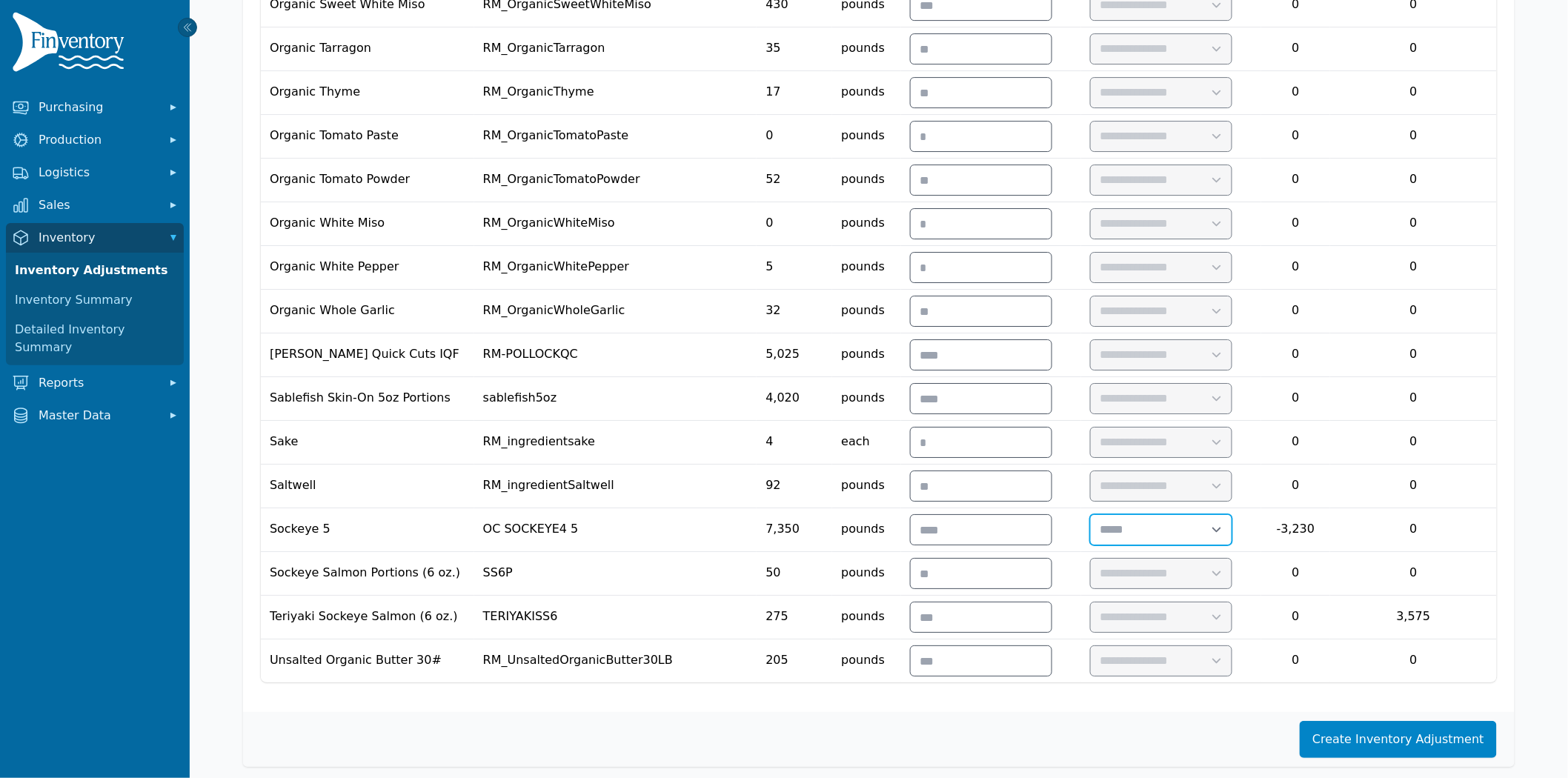
click at [1153, 515] on select "**********" at bounding box center [1161, 530] width 141 height 30
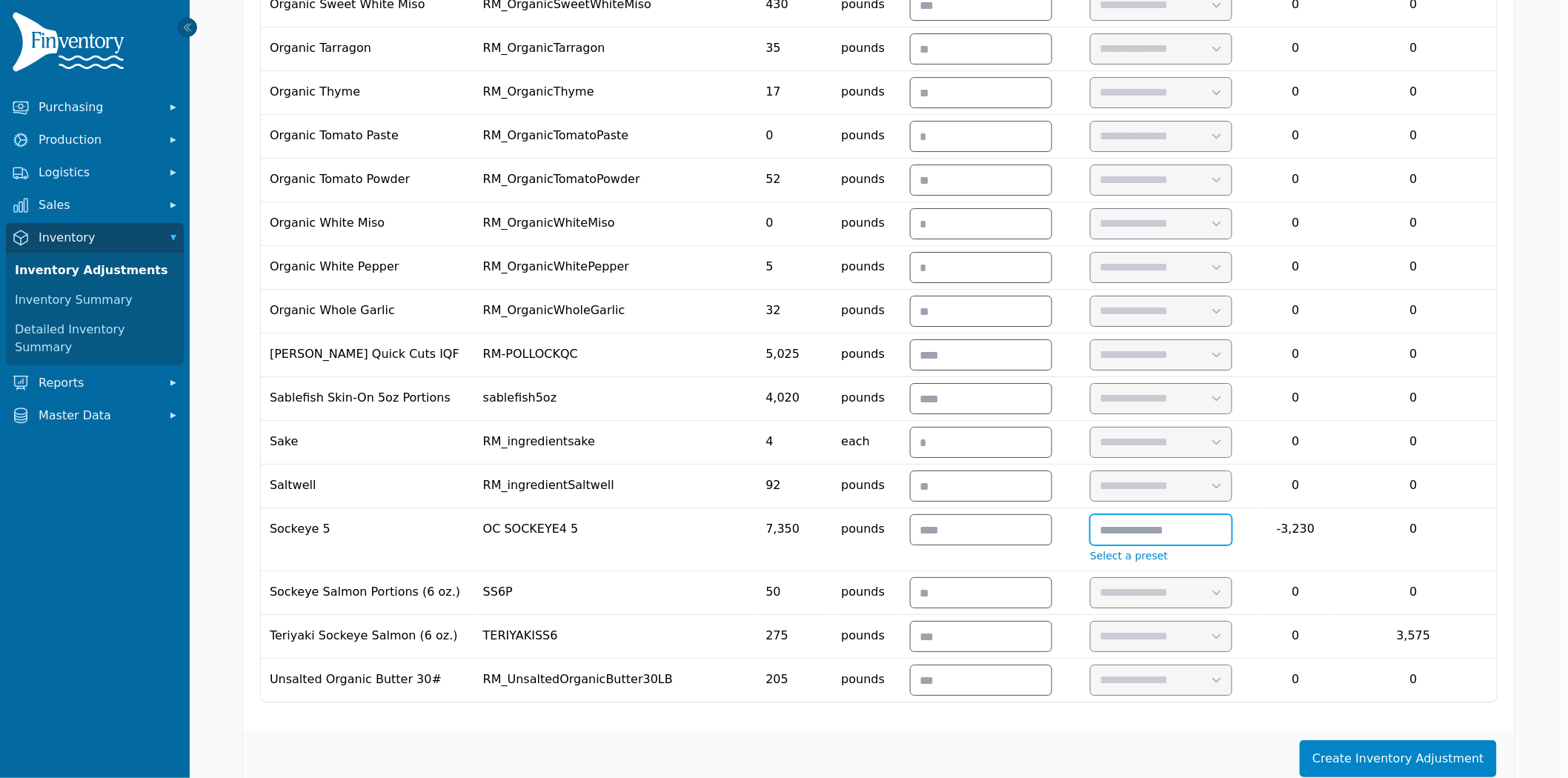
click at [1202, 519] on input "text" at bounding box center [1161, 530] width 141 height 30
type input "*"
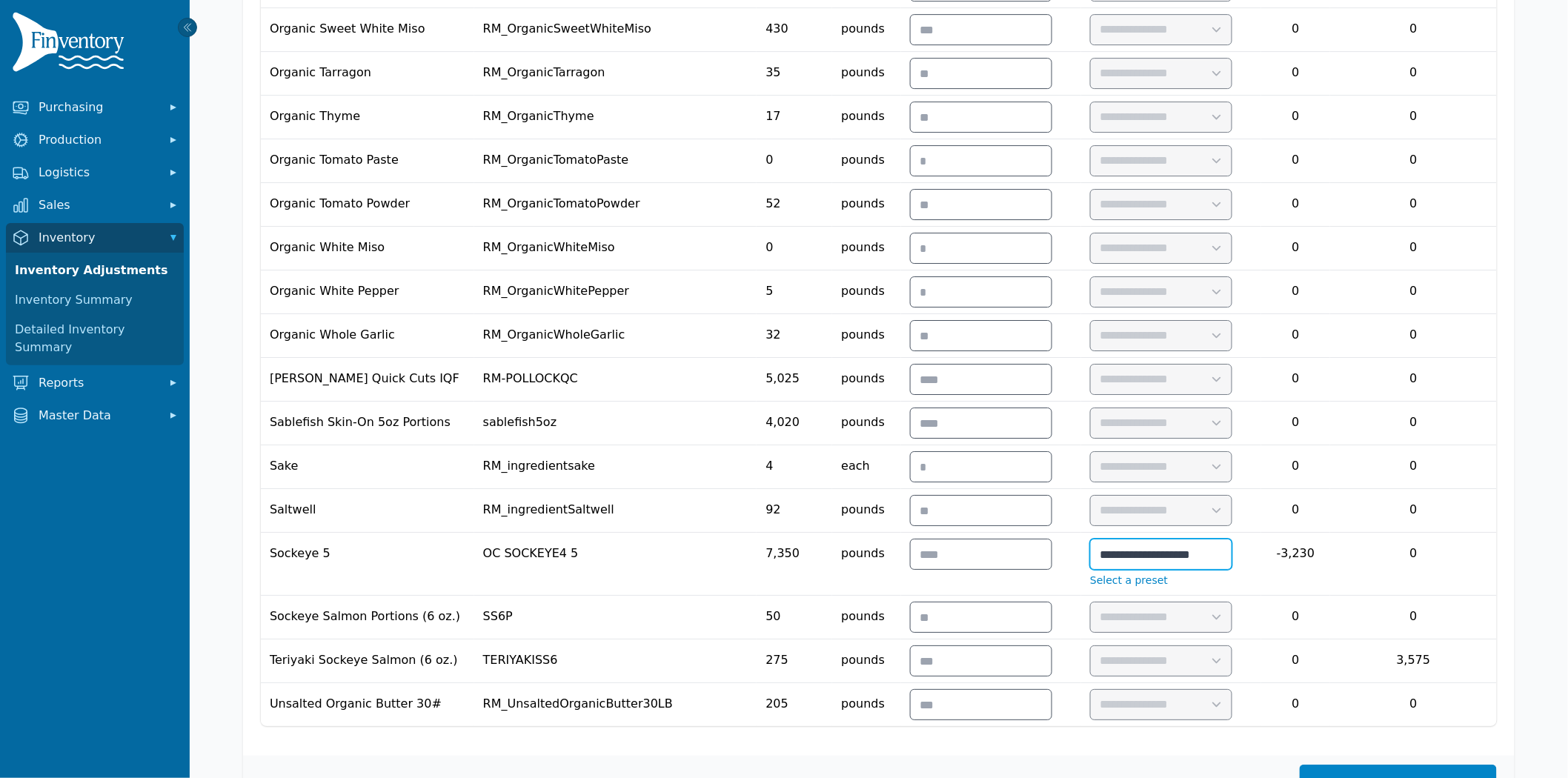
scroll to position [1975, 0]
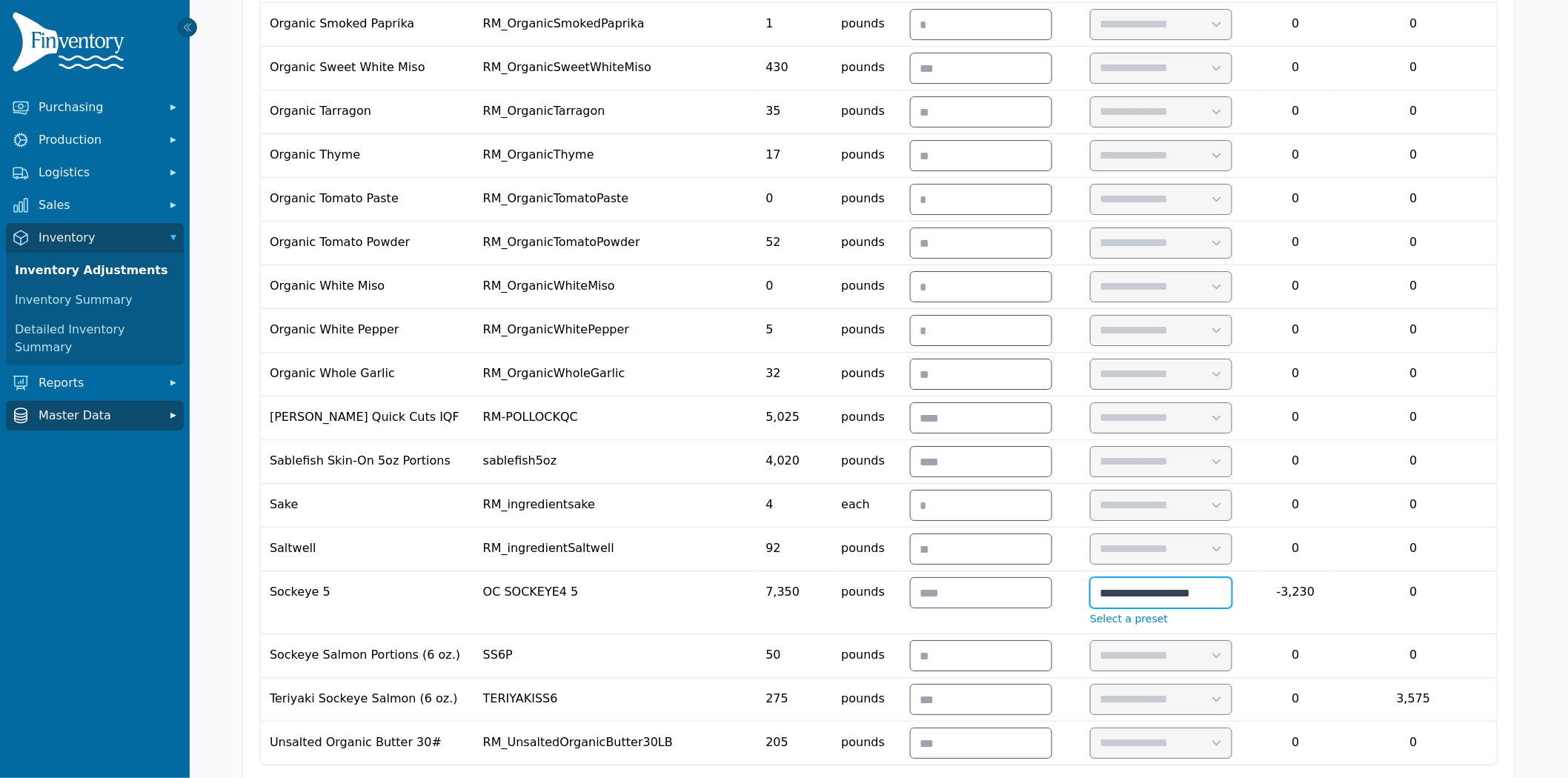
type input "**********"
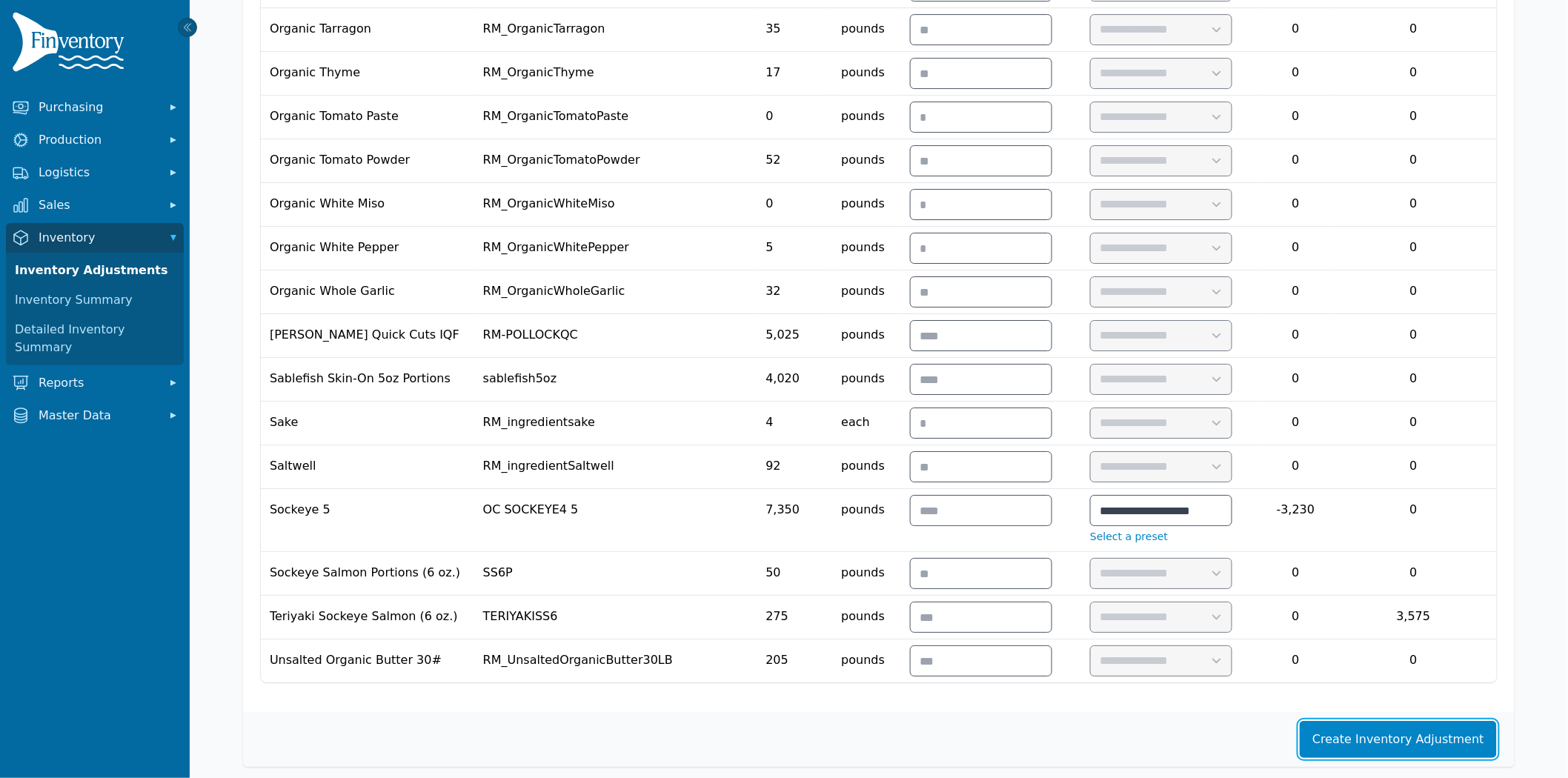
drag, startPoint x: 1361, startPoint y: 736, endPoint x: 1125, endPoint y: 680, distance: 242.6
click at [1361, 736] on button "Create Inventory Adjustment" at bounding box center [1398, 739] width 197 height 37
